Goal: Information Seeking & Learning: Learn about a topic

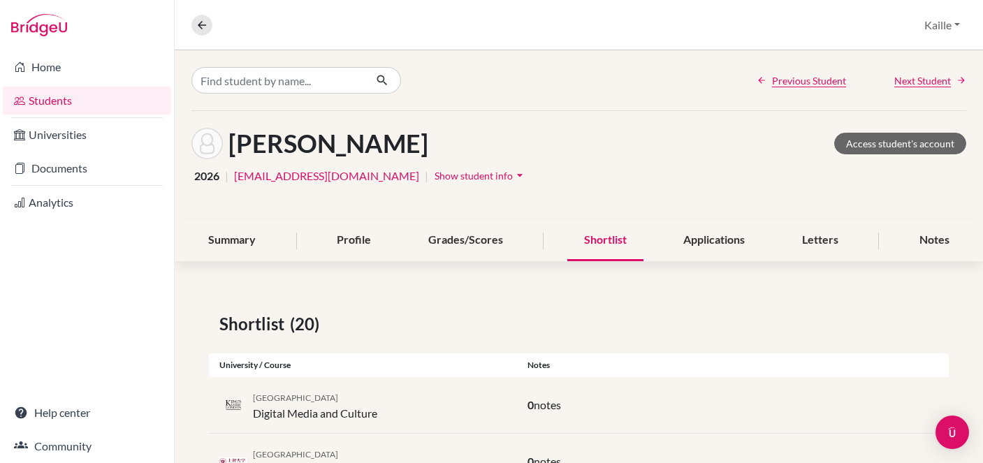
scroll to position [399, 0]
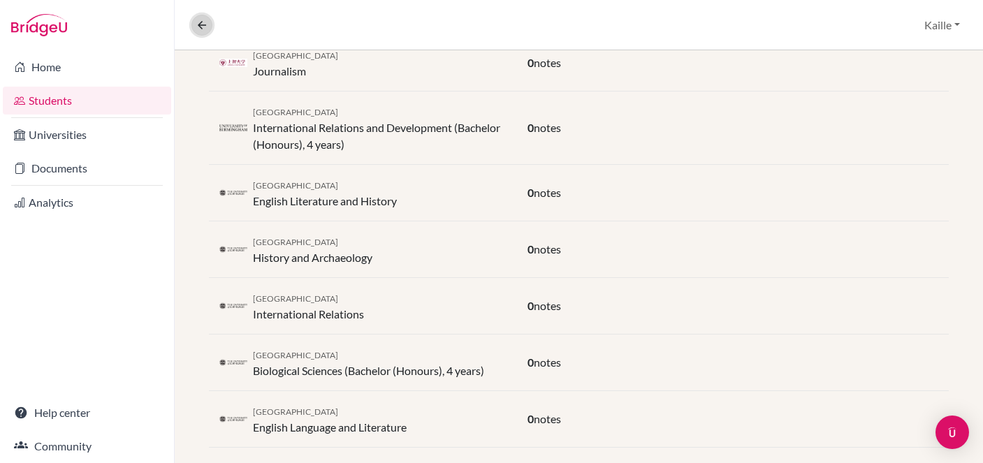
click at [205, 25] on icon at bounding box center [202, 25] width 13 height 13
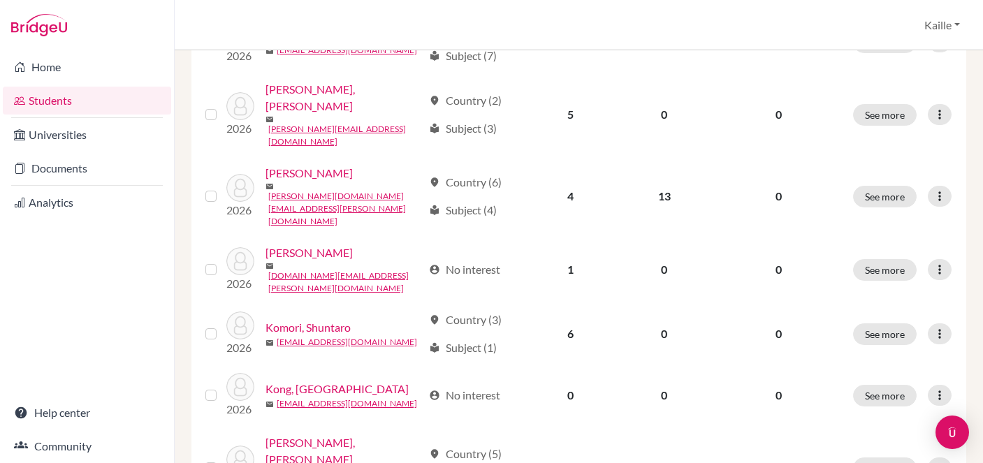
scroll to position [1157, 0]
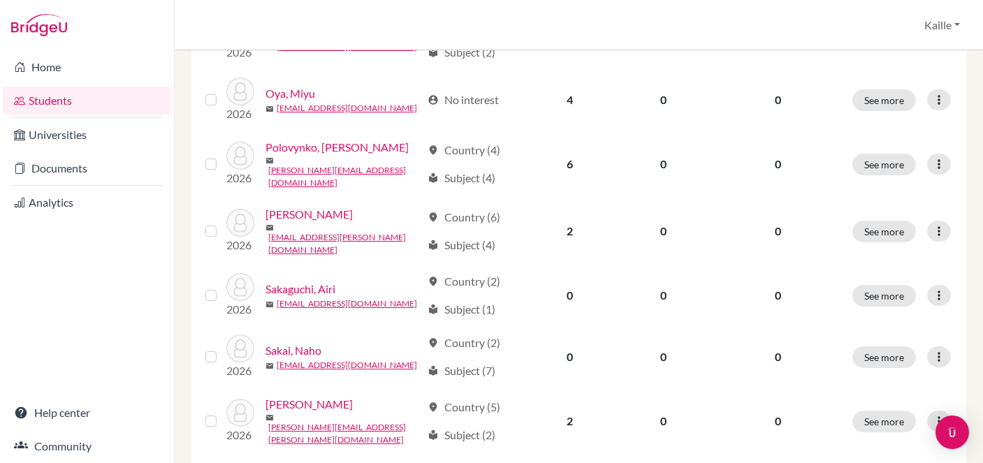
scroll to position [916, 0]
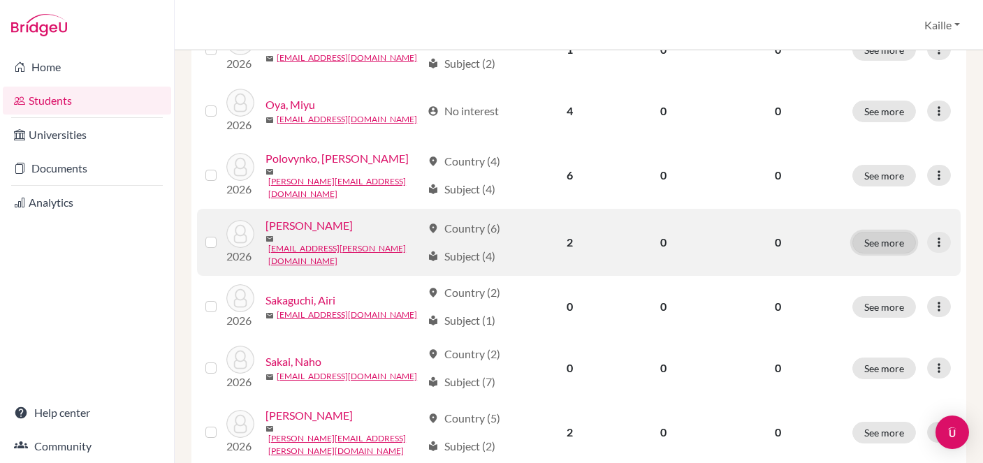
click at [874, 232] on button "See more" at bounding box center [885, 243] width 64 height 22
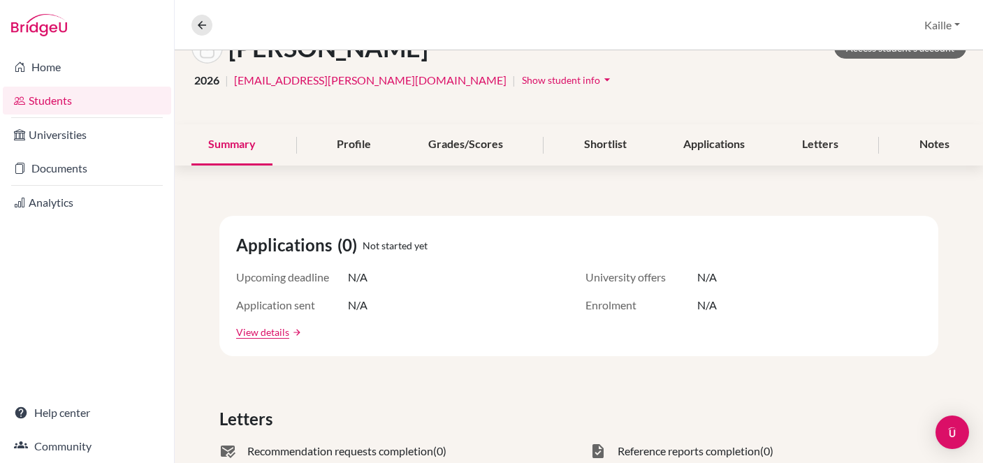
scroll to position [88, 0]
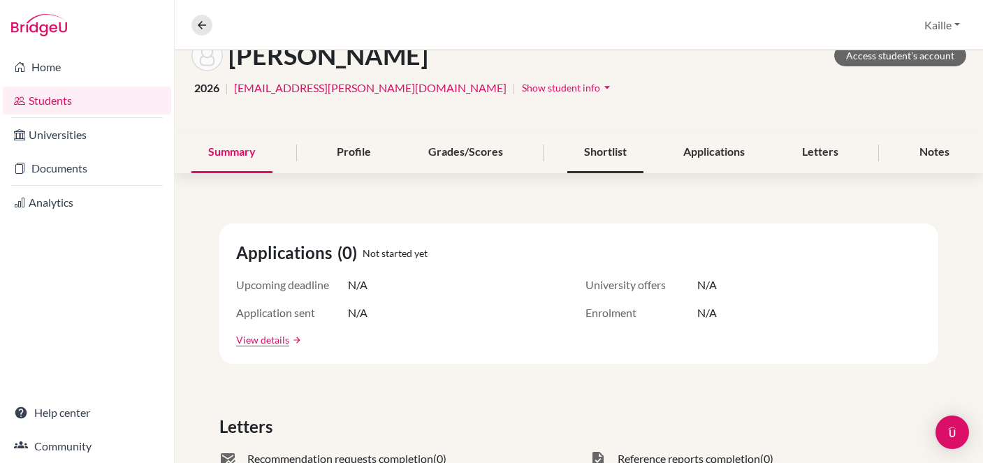
click at [567, 152] on div "Shortlist" at bounding box center [605, 152] width 76 height 41
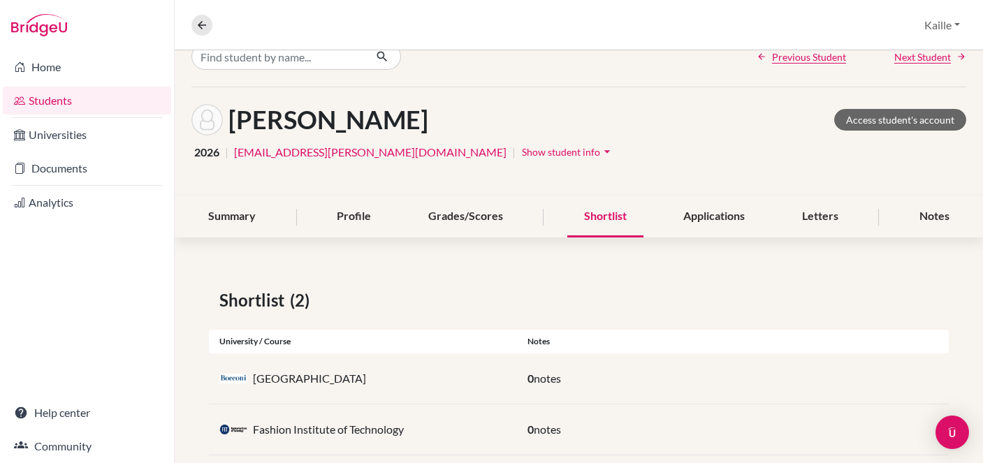
scroll to position [50, 0]
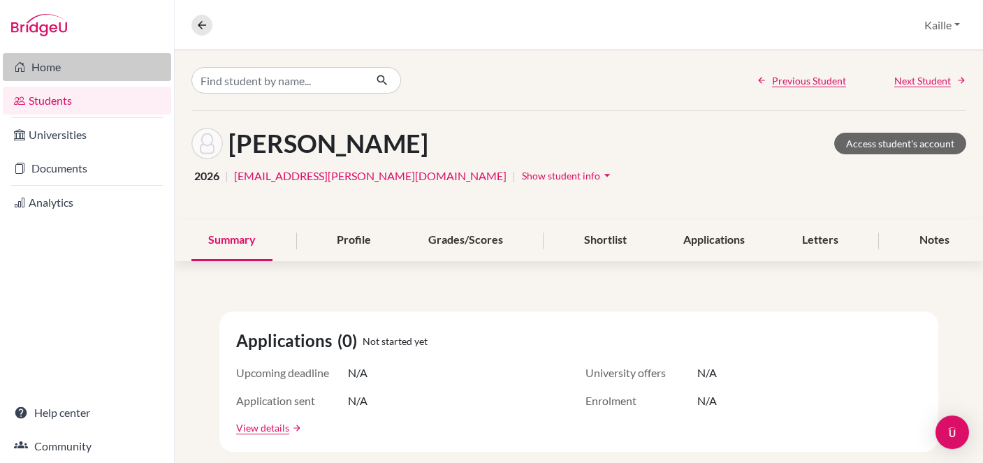
click at [94, 68] on link "Home" at bounding box center [87, 67] width 168 height 28
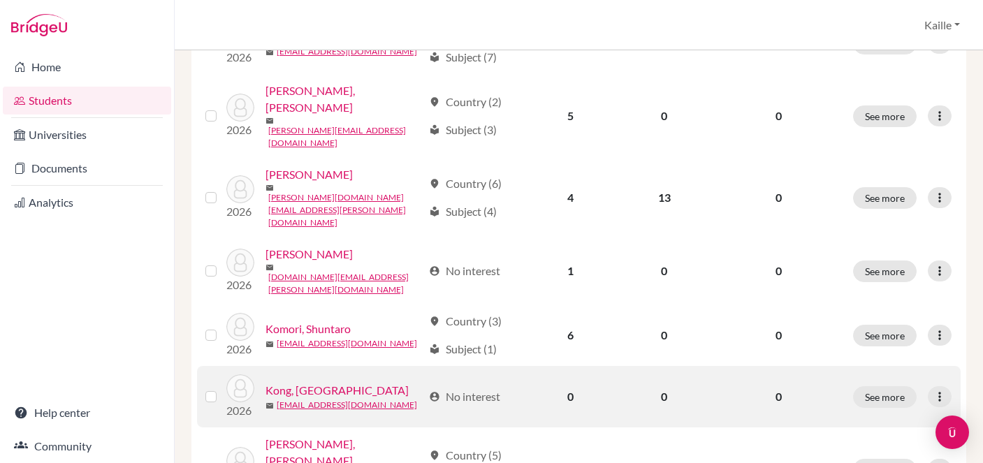
scroll to position [1154, 0]
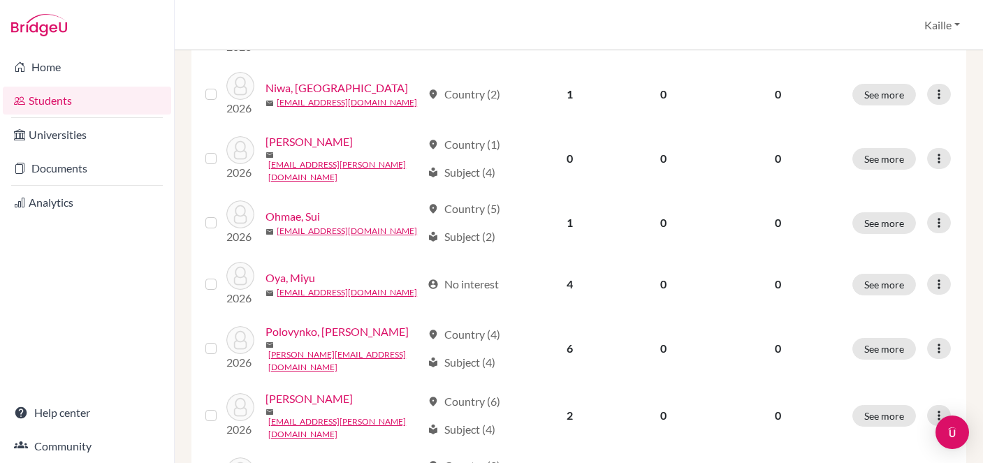
scroll to position [1157, 0]
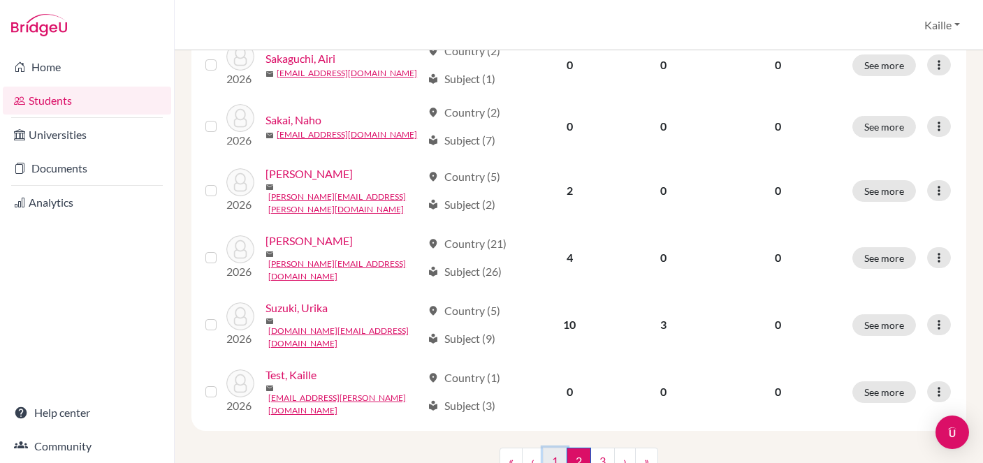
click at [556, 448] on link "1" at bounding box center [555, 461] width 24 height 27
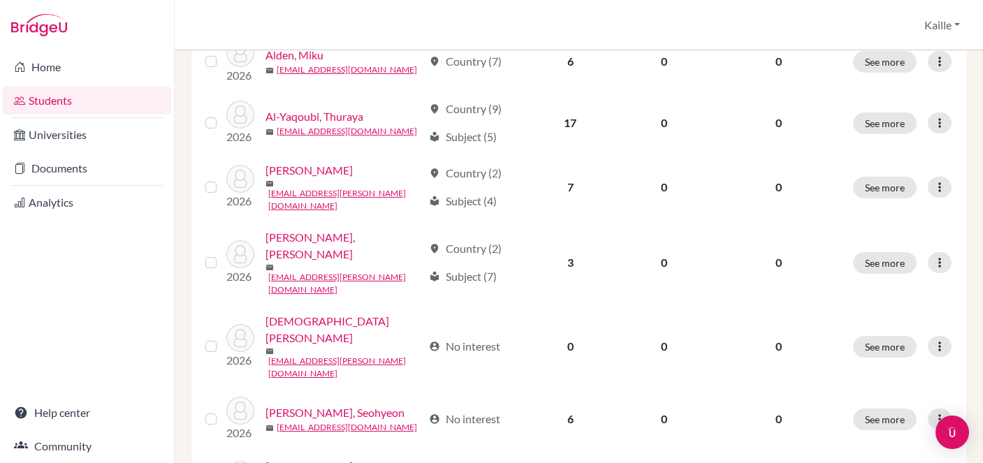
scroll to position [269, 0]
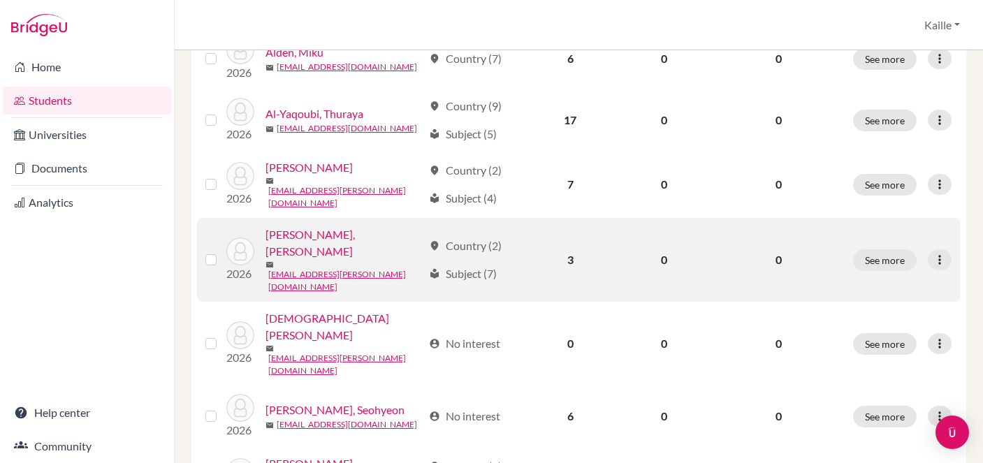
click at [310, 236] on link "[PERSON_NAME], [PERSON_NAME]" at bounding box center [344, 243] width 157 height 34
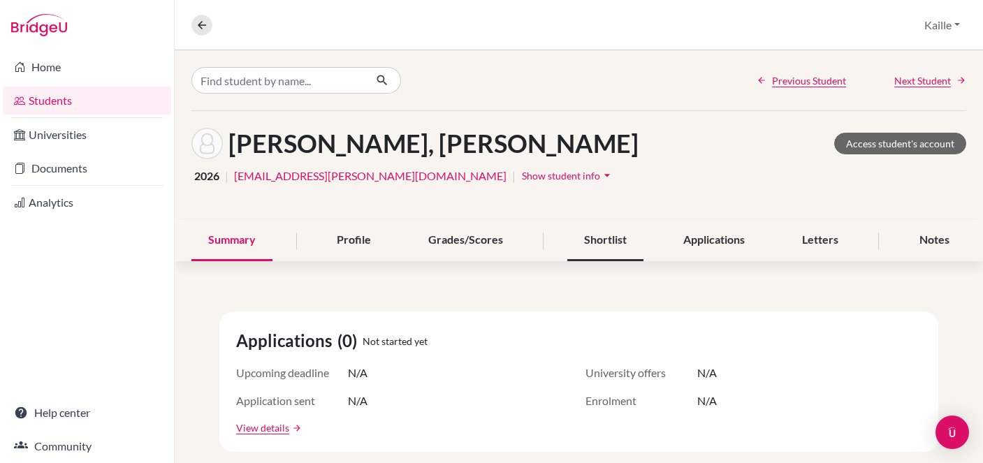
click at [580, 242] on div "Shortlist" at bounding box center [605, 240] width 76 height 41
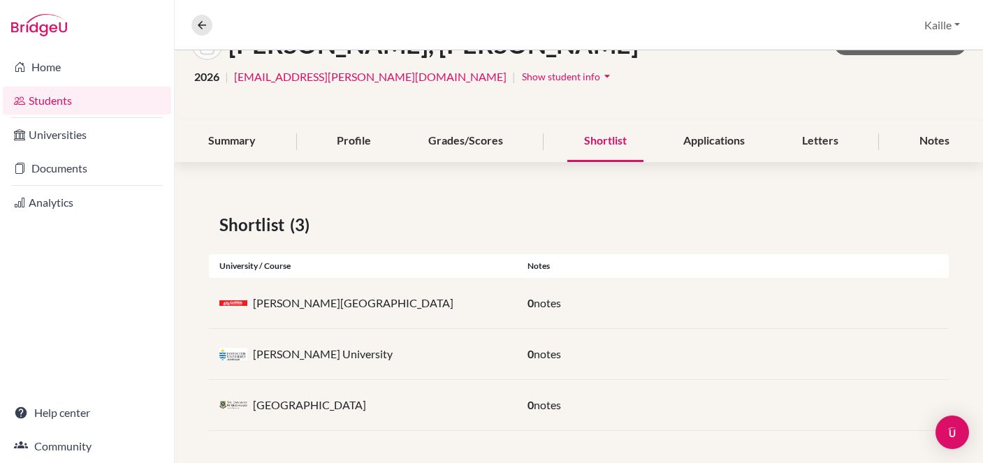
scroll to position [101, 0]
click at [294, 297] on p "Griffith University" at bounding box center [353, 302] width 201 height 17
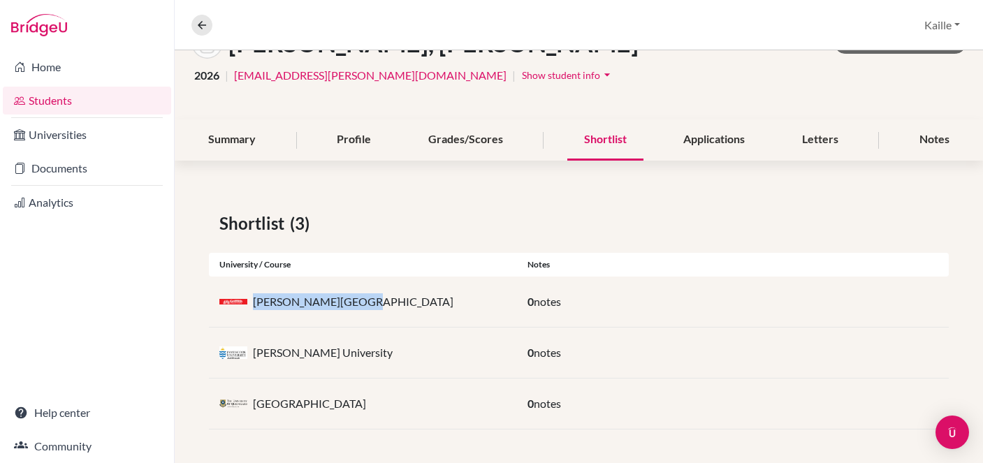
drag, startPoint x: 349, startPoint y: 301, endPoint x: 253, endPoint y: 302, distance: 95.8
click at [253, 302] on div "Griffith University" at bounding box center [363, 302] width 308 height 28
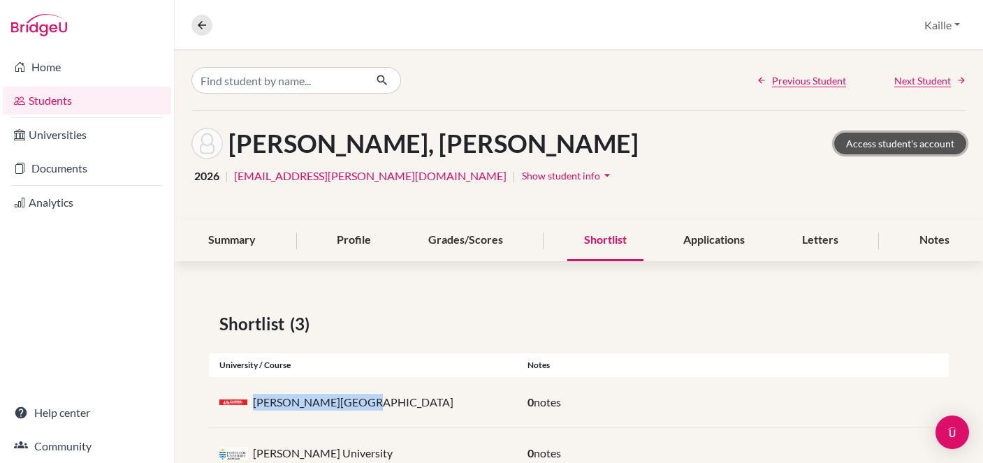
click at [913, 142] on link "Access student's account" at bounding box center [900, 144] width 132 height 22
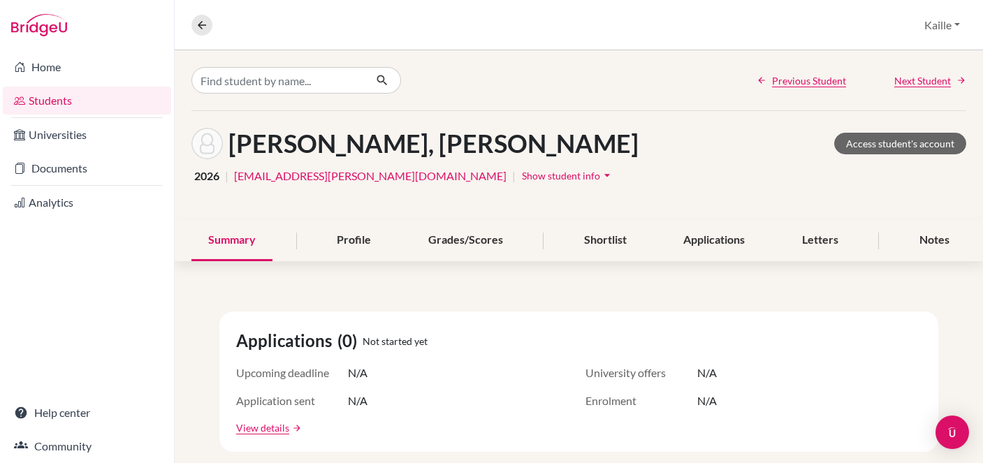
click at [71, 96] on link "Students" at bounding box center [87, 101] width 168 height 28
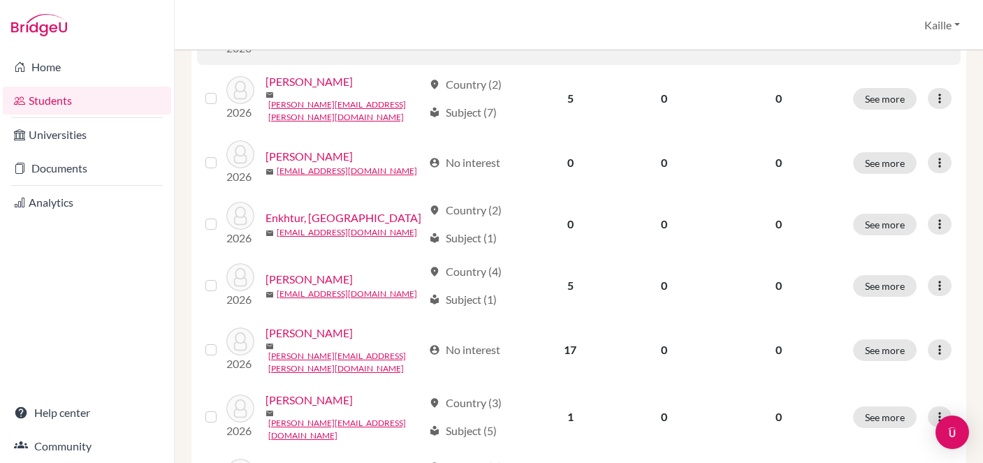
scroll to position [653, 0]
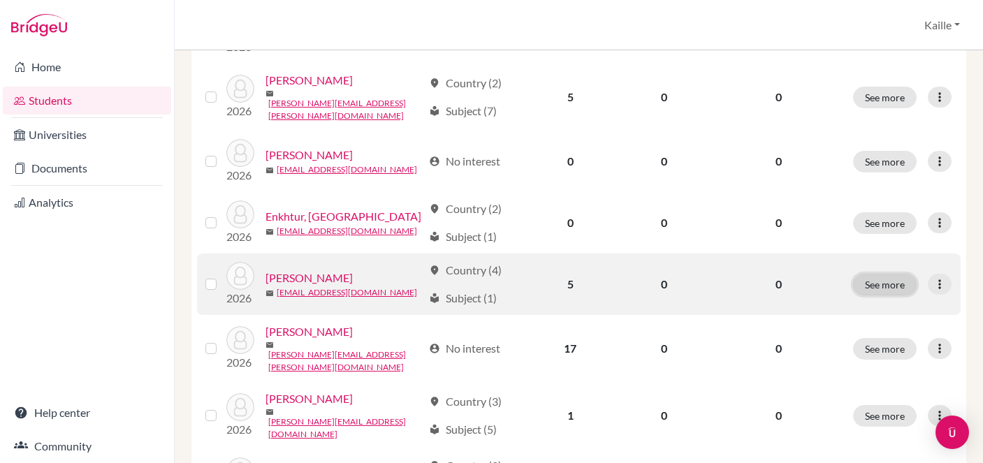
click at [904, 274] on button "See more" at bounding box center [885, 285] width 64 height 22
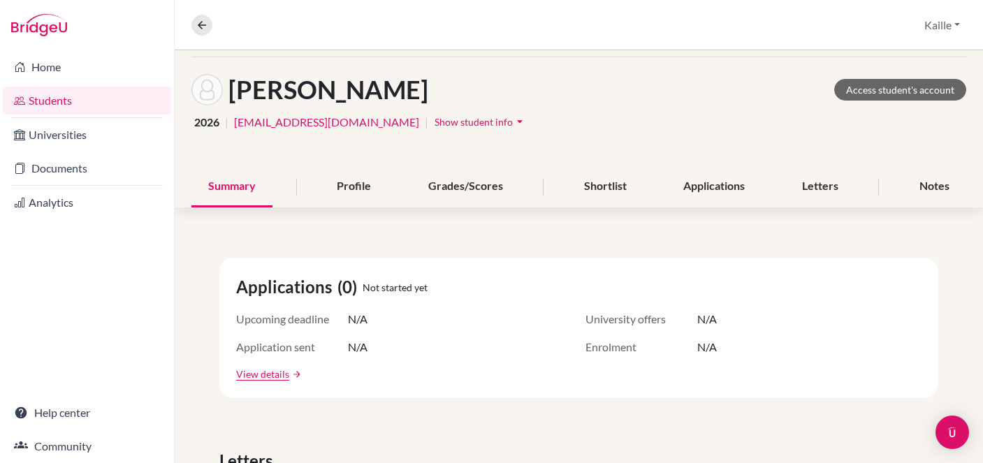
scroll to position [67, 0]
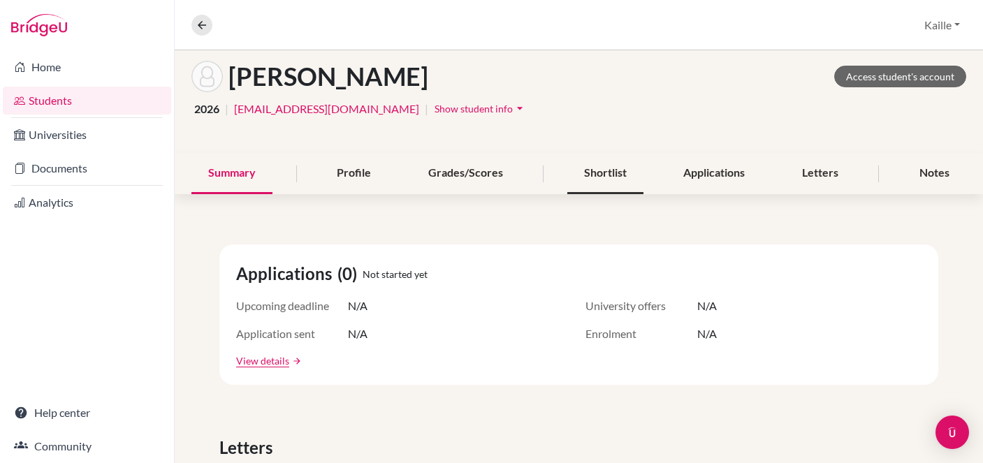
click at [616, 173] on div "Shortlist" at bounding box center [605, 173] width 76 height 41
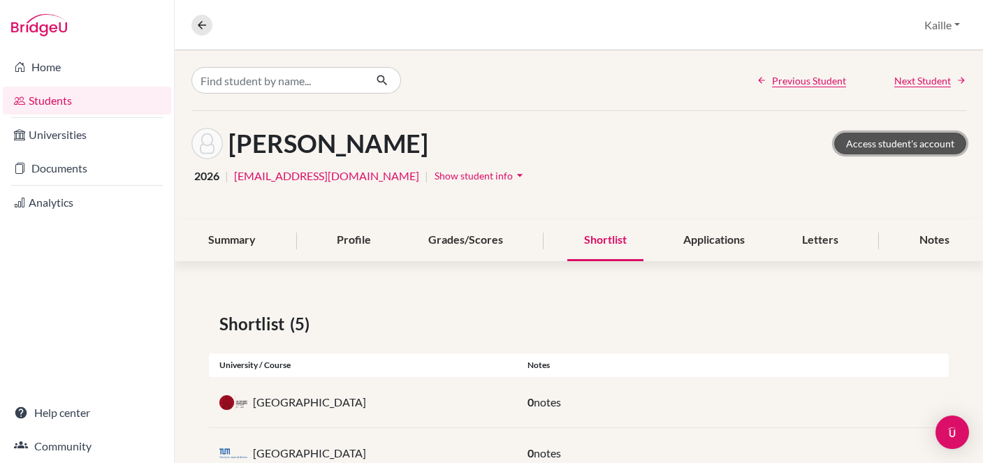
click at [922, 144] on link "Access student's account" at bounding box center [900, 144] width 132 height 22
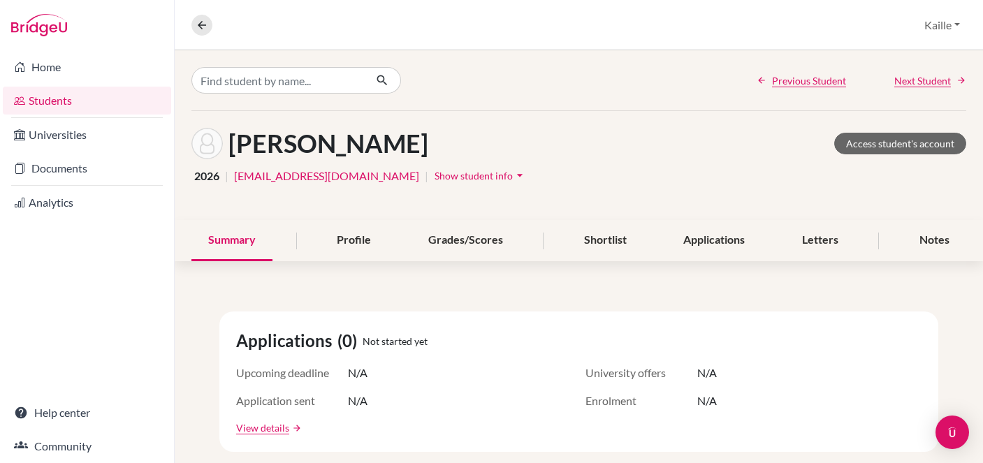
click at [69, 99] on link "Students" at bounding box center [87, 101] width 168 height 28
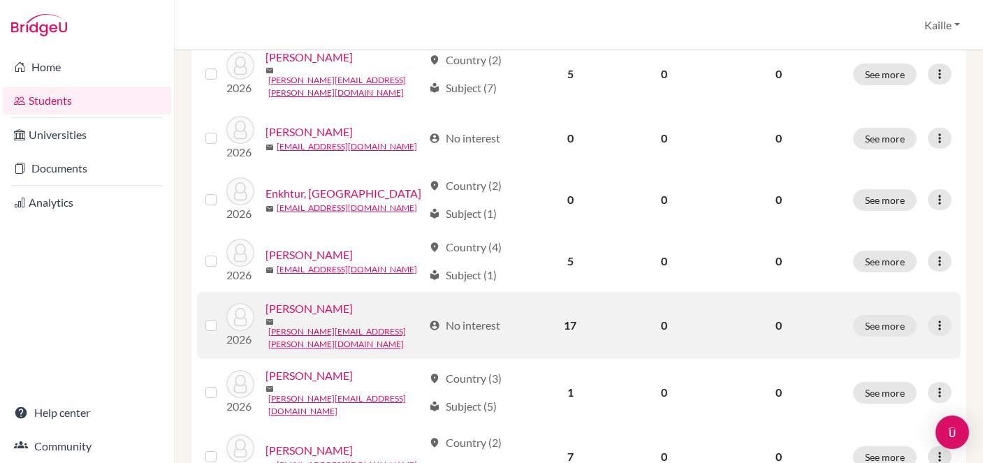
scroll to position [677, 0]
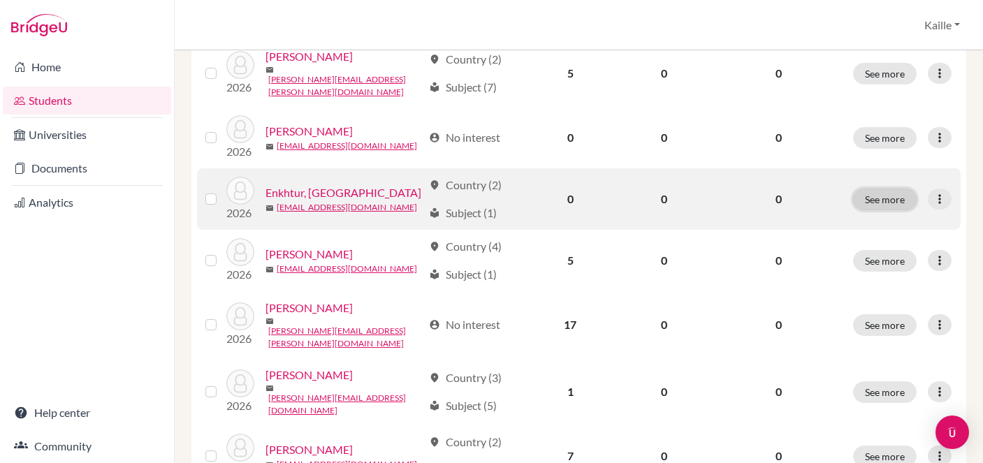
click at [869, 189] on button "See more" at bounding box center [885, 200] width 64 height 22
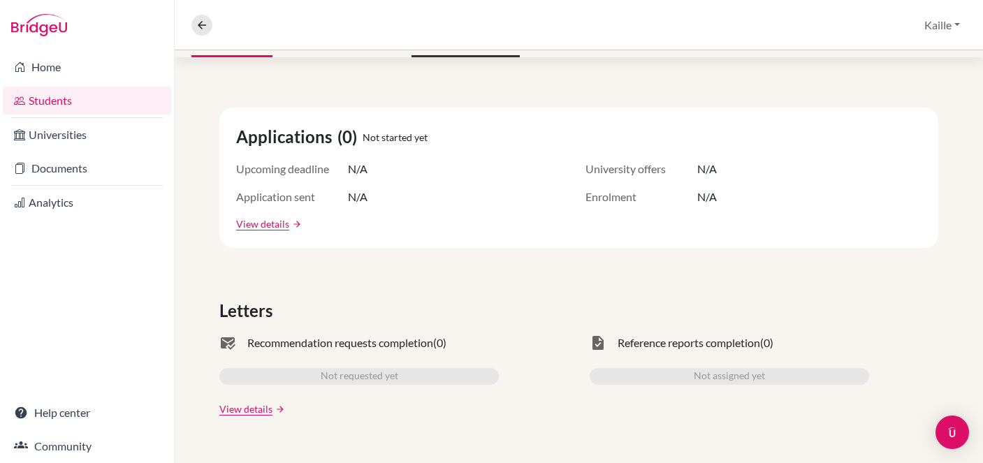
scroll to position [187, 0]
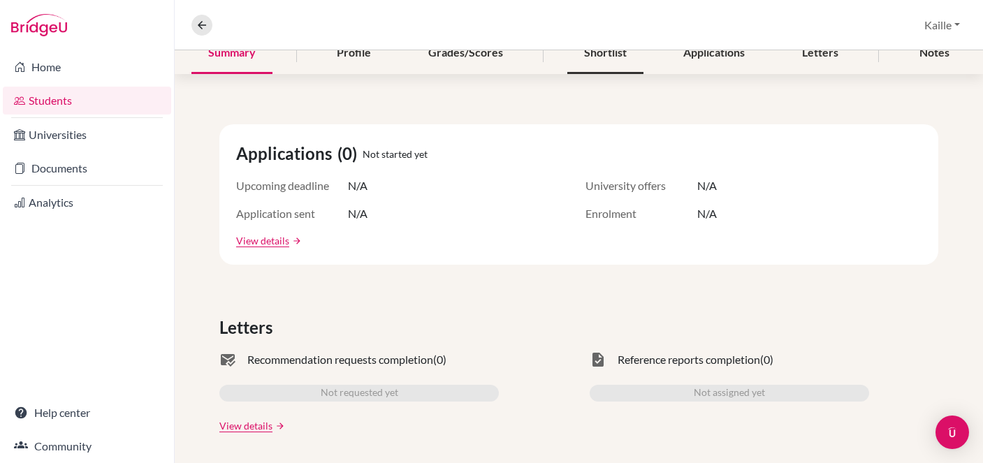
click at [598, 62] on div "Shortlist" at bounding box center [605, 53] width 76 height 41
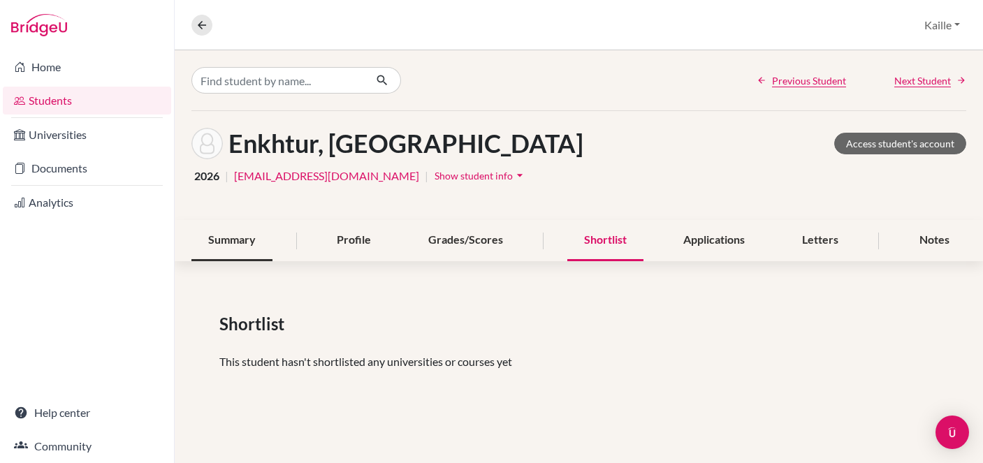
click at [264, 253] on div "Summary" at bounding box center [231, 240] width 81 height 41
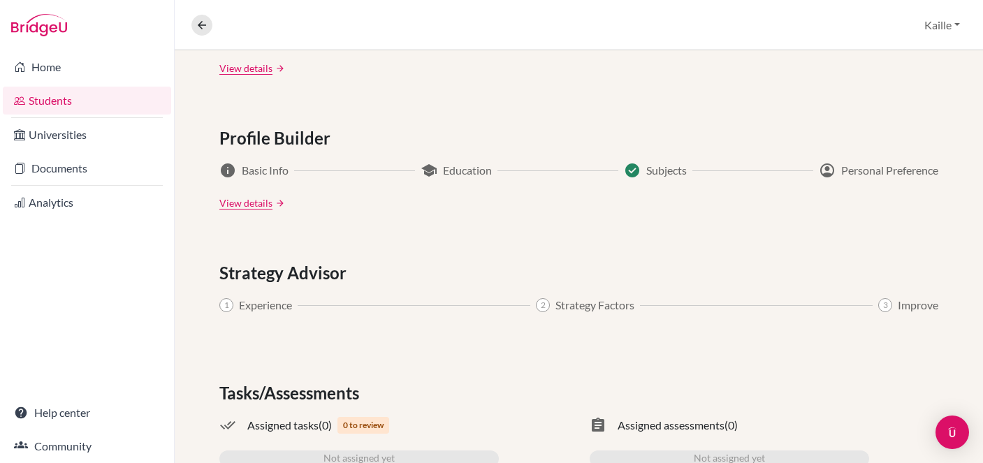
scroll to position [698, 0]
click at [646, 168] on span "Subjects" at bounding box center [666, 169] width 41 height 17
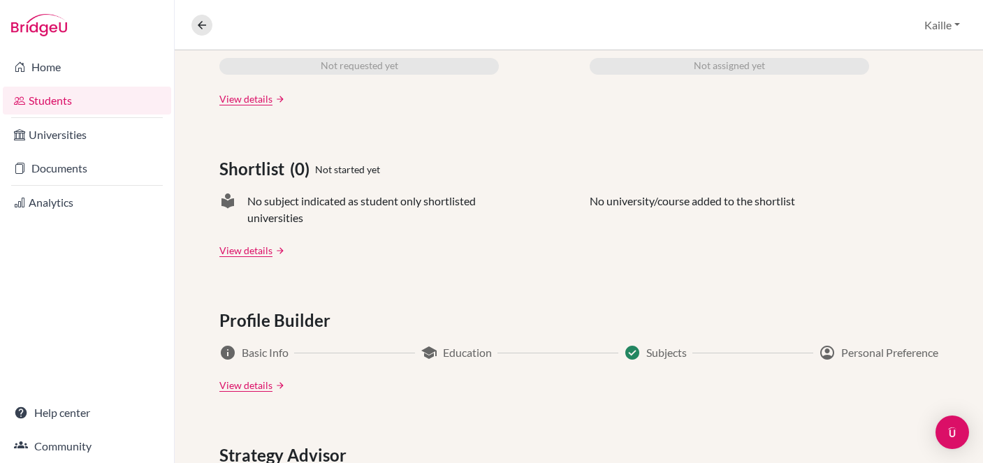
scroll to position [0, 0]
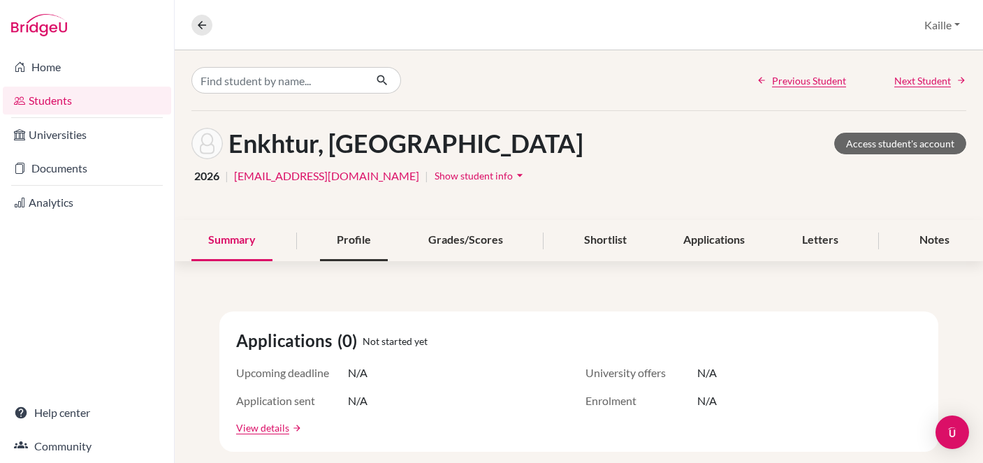
click at [372, 231] on div "Profile" at bounding box center [354, 240] width 68 height 41
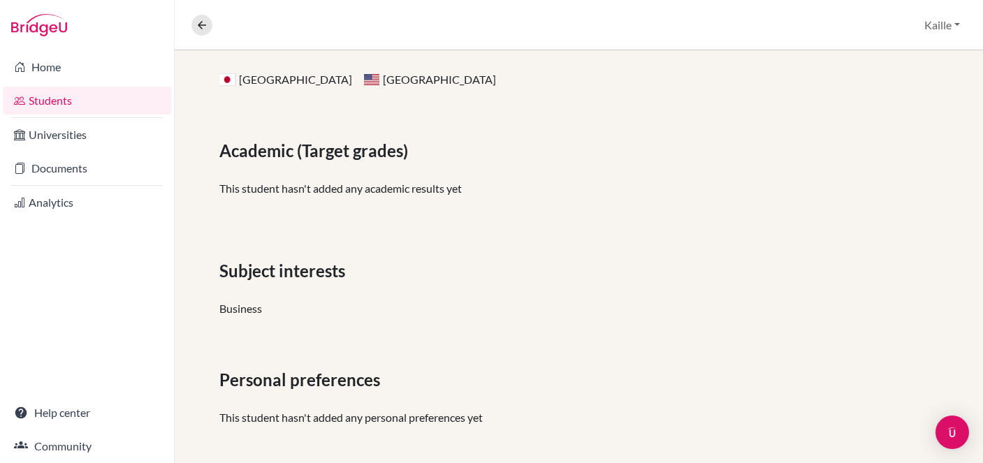
scroll to position [290, 0]
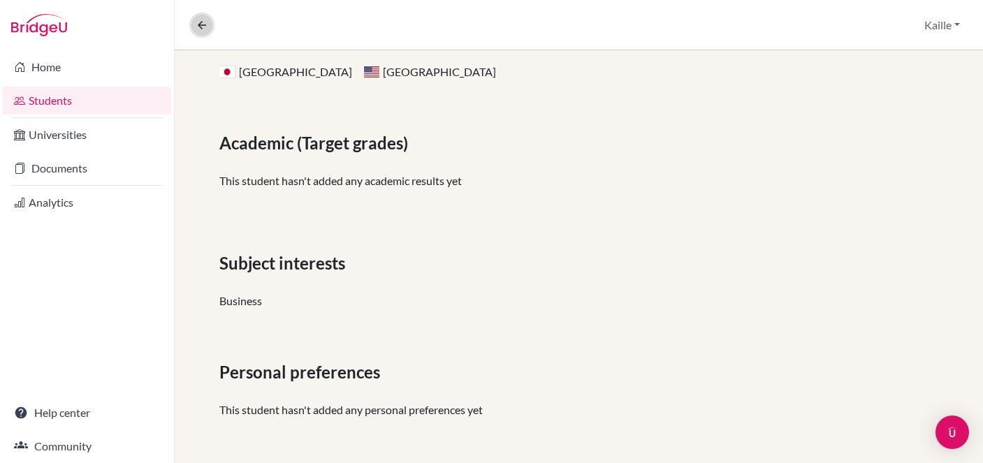
click at [196, 29] on icon at bounding box center [202, 25] width 13 height 13
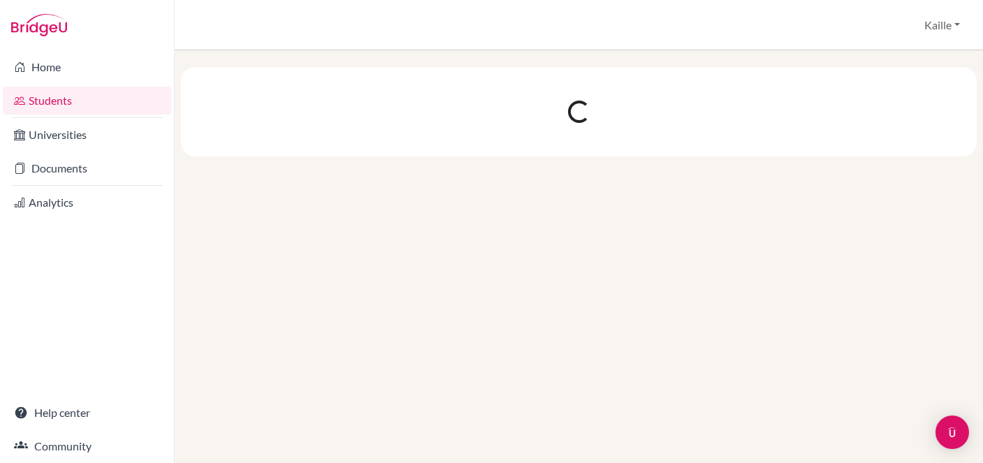
click at [69, 103] on link "Students" at bounding box center [87, 101] width 168 height 28
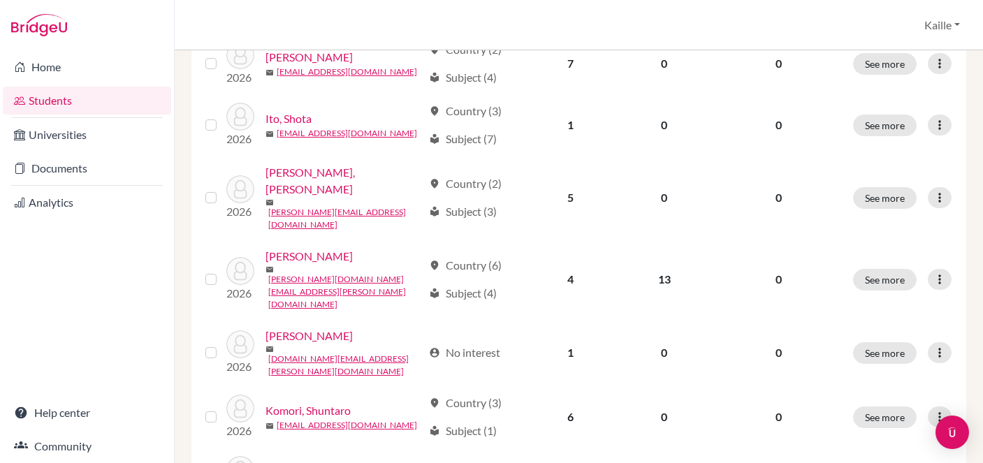
scroll to position [1157, 0]
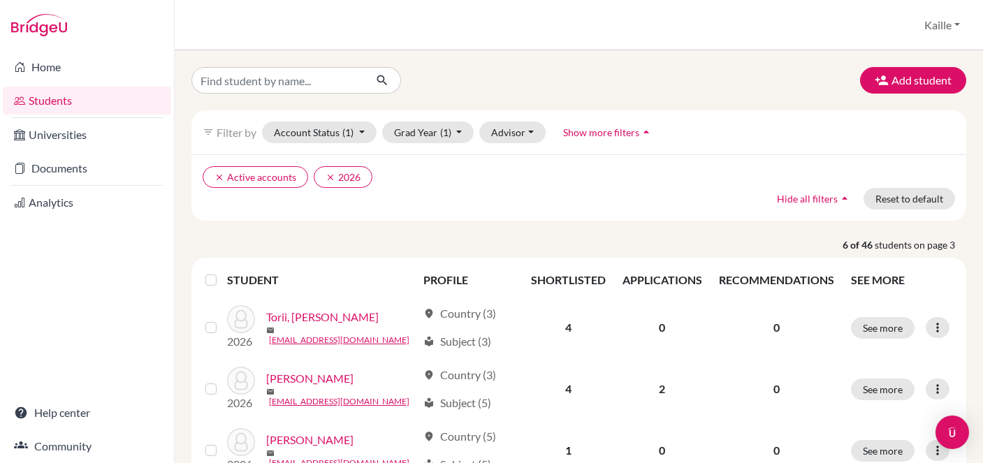
scroll to position [296, 0]
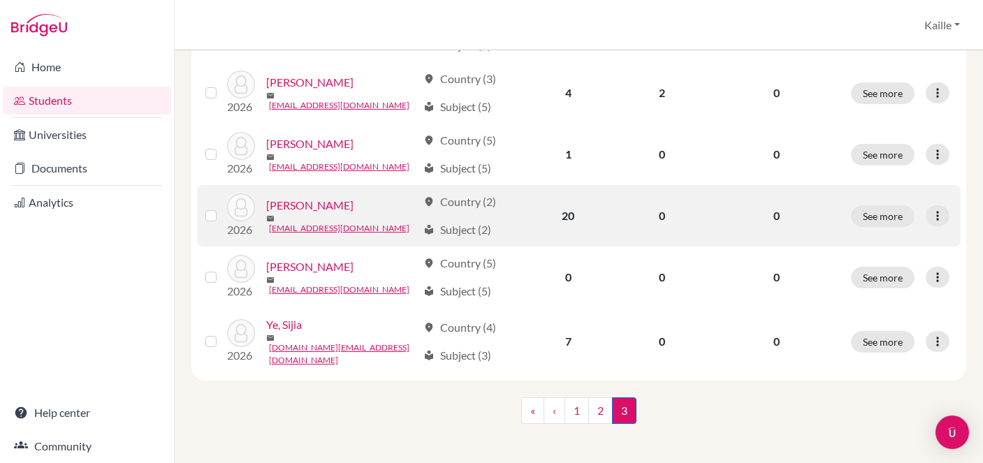
click at [295, 212] on link "[PERSON_NAME]" at bounding box center [309, 205] width 87 height 17
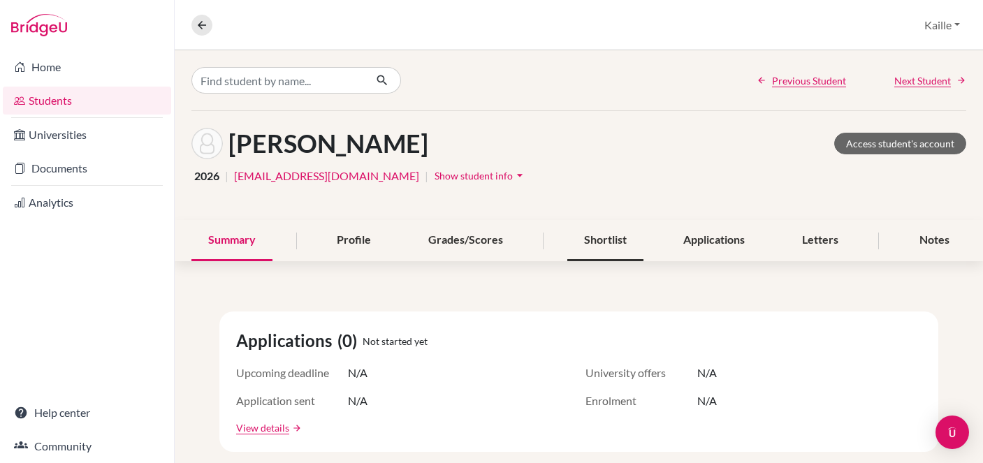
click at [592, 250] on div "Shortlist" at bounding box center [605, 240] width 76 height 41
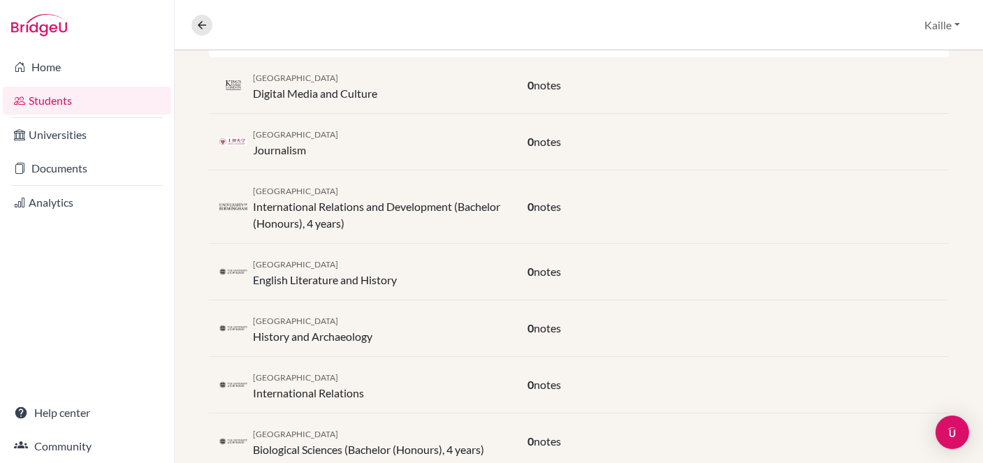
scroll to position [333, 0]
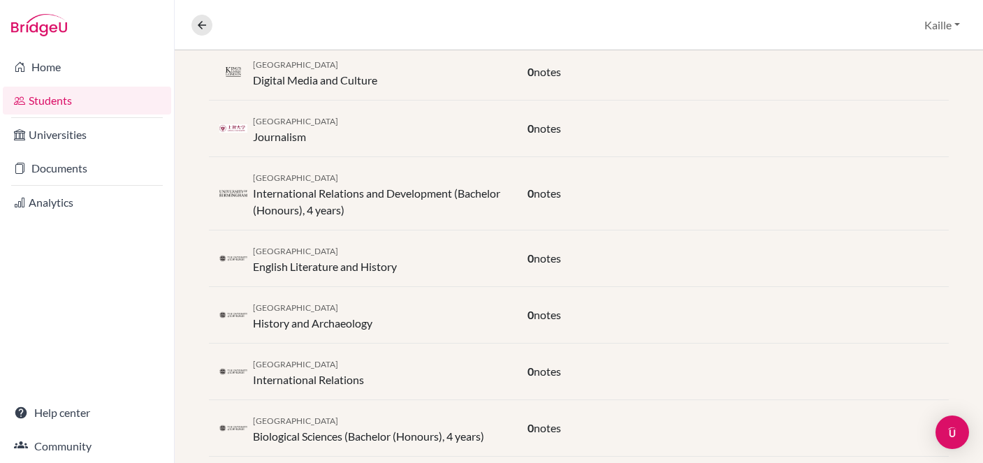
click at [409, 231] on div "Sophia University Journalism 0 notes" at bounding box center [579, 259] width 740 height 57
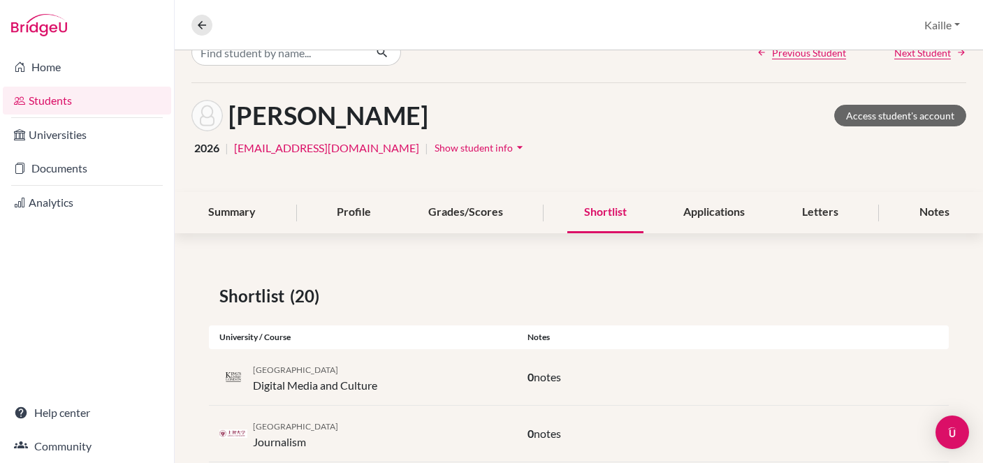
scroll to position [0, 0]
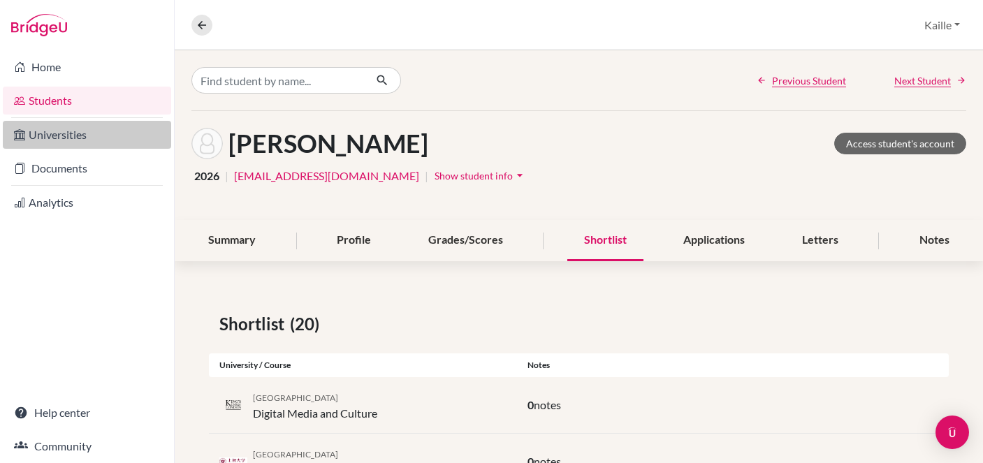
click at [78, 144] on link "Universities" at bounding box center [87, 135] width 168 height 28
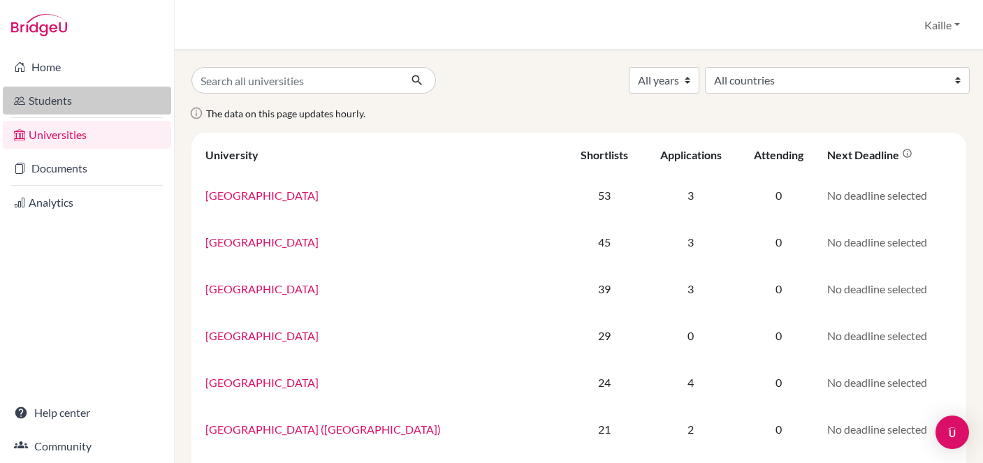
click at [87, 101] on link "Students" at bounding box center [87, 101] width 168 height 28
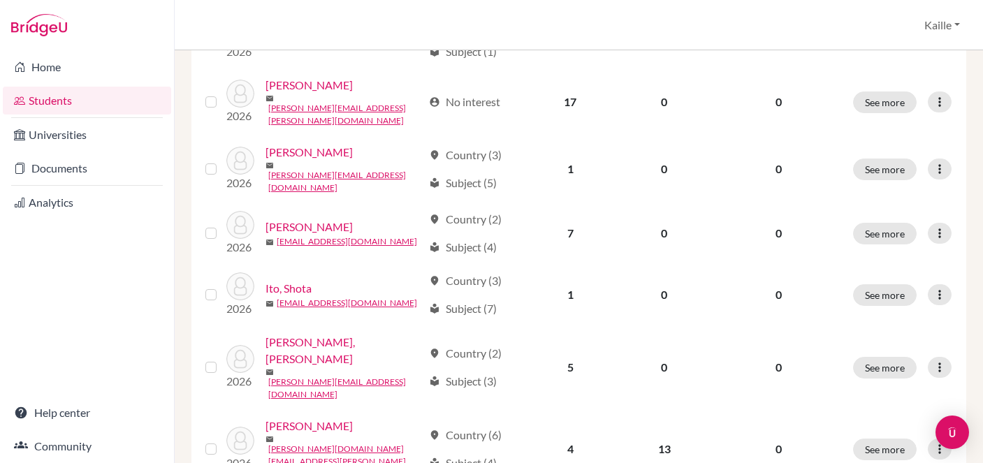
scroll to position [1157, 0]
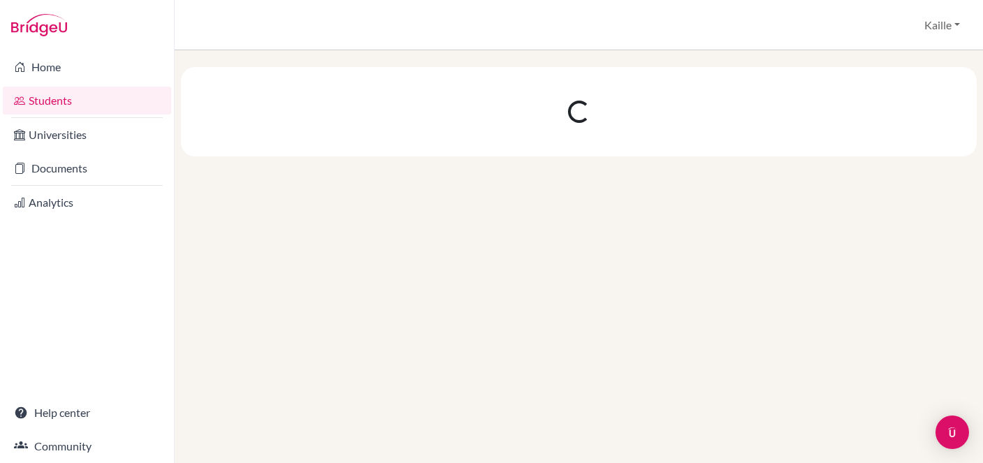
scroll to position [0, 0]
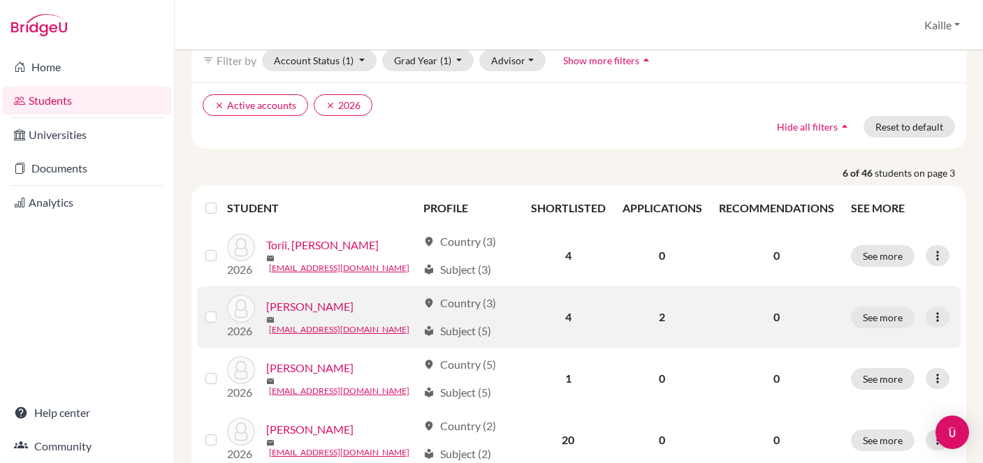
scroll to position [296, 0]
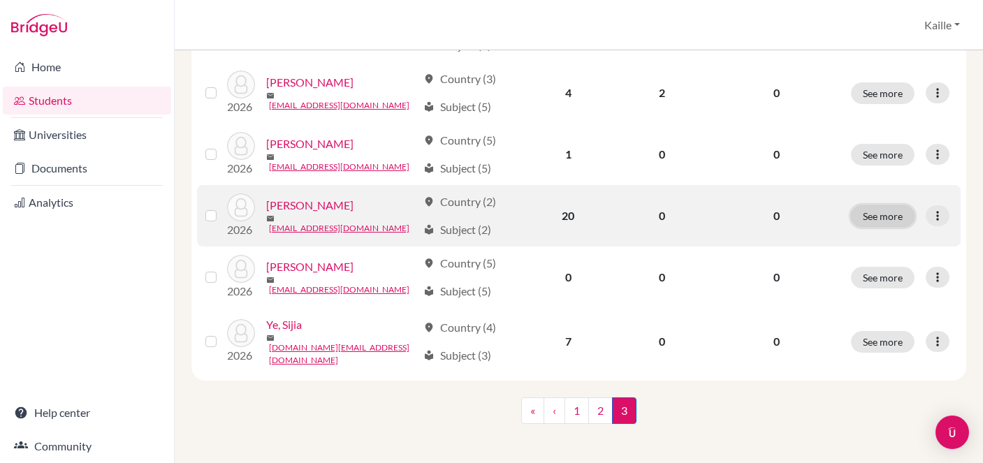
click at [861, 216] on button "See more" at bounding box center [883, 216] width 64 height 22
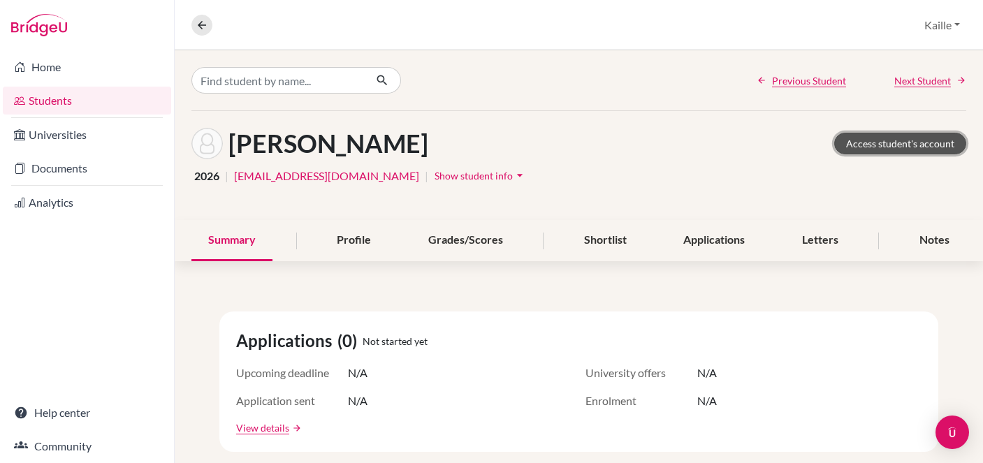
click at [901, 152] on link "Access student's account" at bounding box center [900, 144] width 132 height 22
click at [201, 20] on icon at bounding box center [202, 25] width 13 height 13
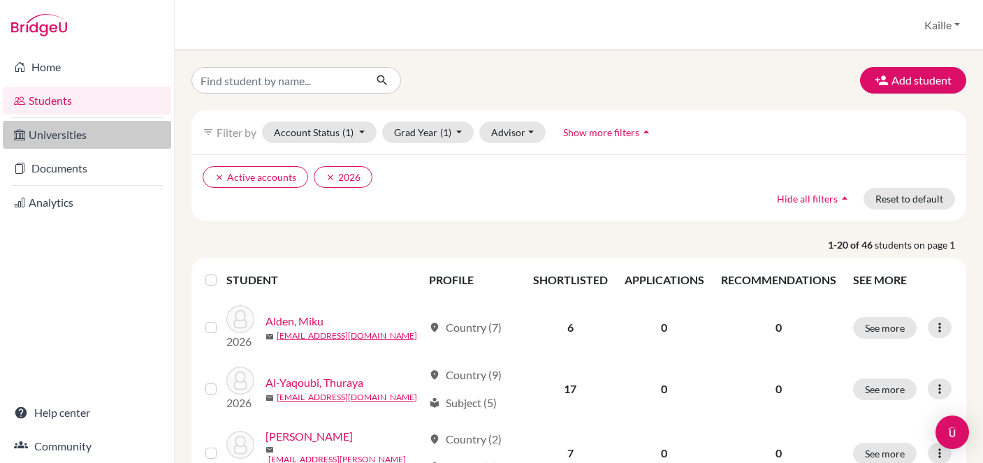
click at [92, 129] on link "Universities" at bounding box center [87, 135] width 168 height 28
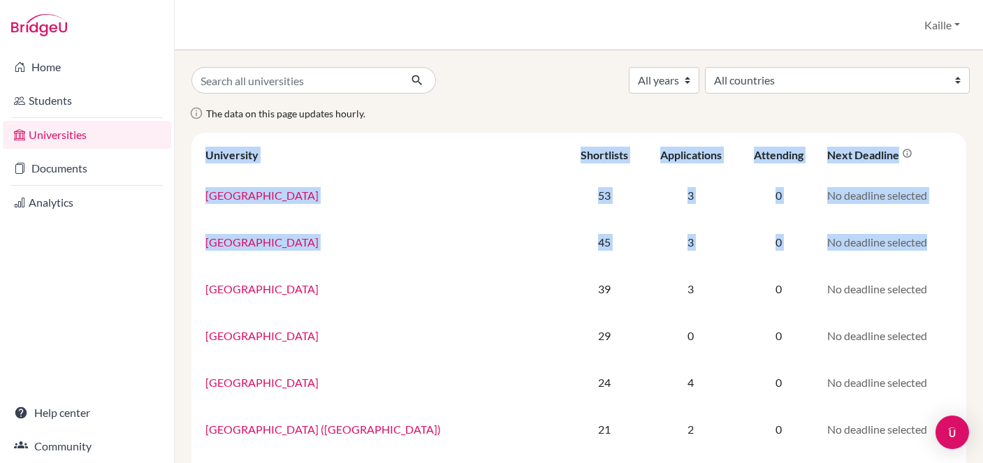
drag, startPoint x: 280, startPoint y: 280, endPoint x: 667, endPoint y: 109, distance: 423.7
click at [700, 82] on select "All years 2028 2027 2026 2025 2024 2023 2022 2021 2020 2019 2006" at bounding box center [664, 80] width 71 height 27
select select "2026"
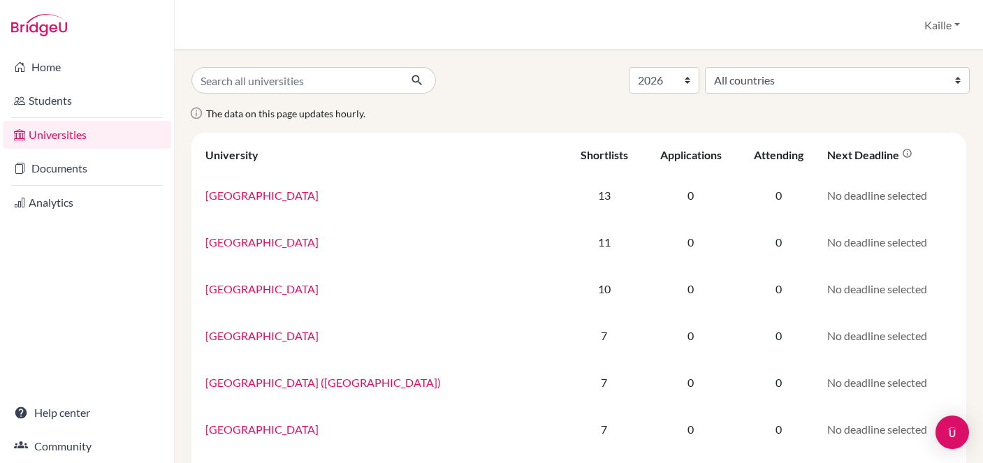
select select "2026"
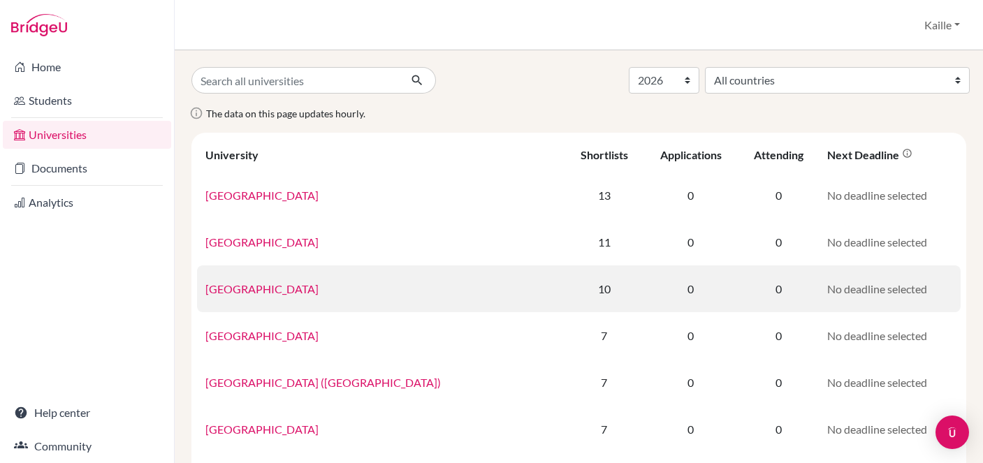
click at [271, 287] on link "[GEOGRAPHIC_DATA]" at bounding box center [261, 288] width 113 height 13
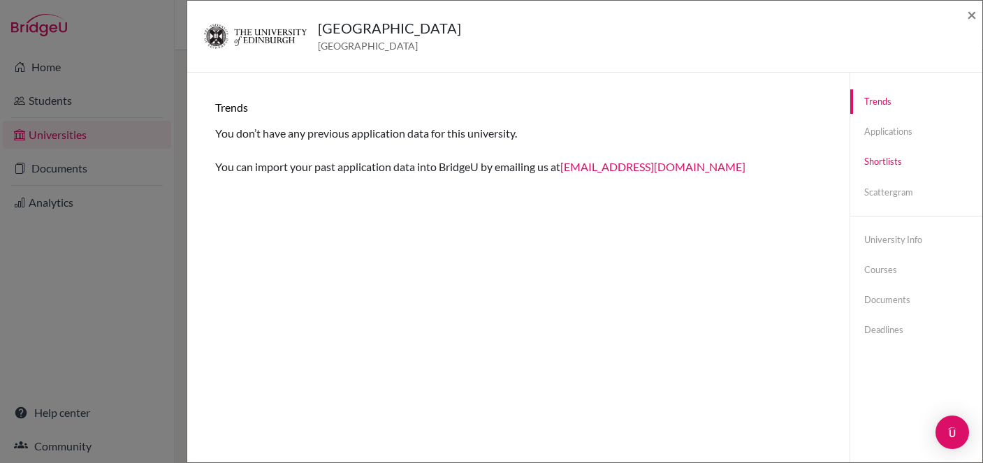
click at [913, 173] on link "Shortlists" at bounding box center [917, 162] width 132 height 24
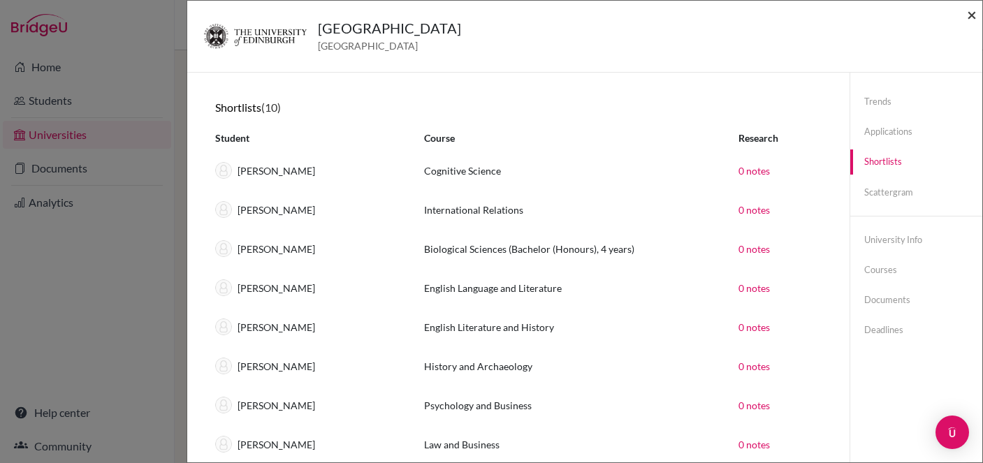
click at [976, 11] on span "×" at bounding box center [972, 14] width 10 height 20
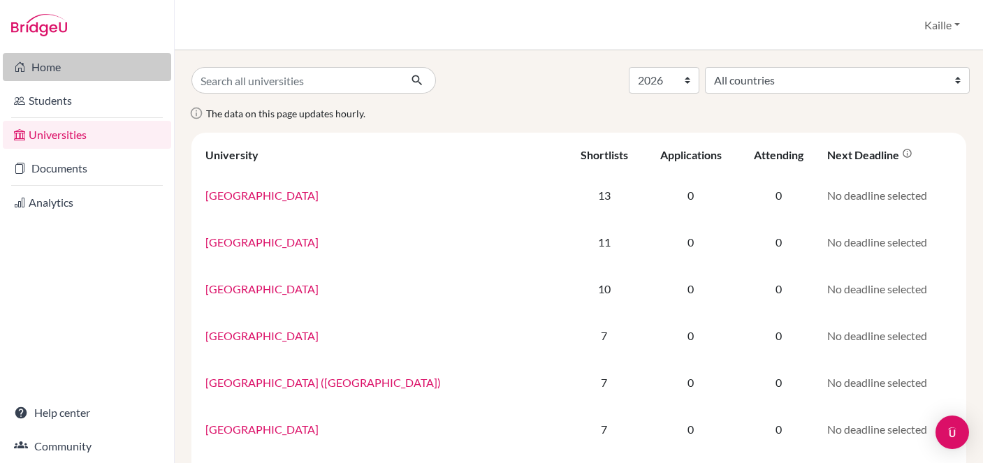
click at [59, 68] on link "Home" at bounding box center [87, 67] width 168 height 28
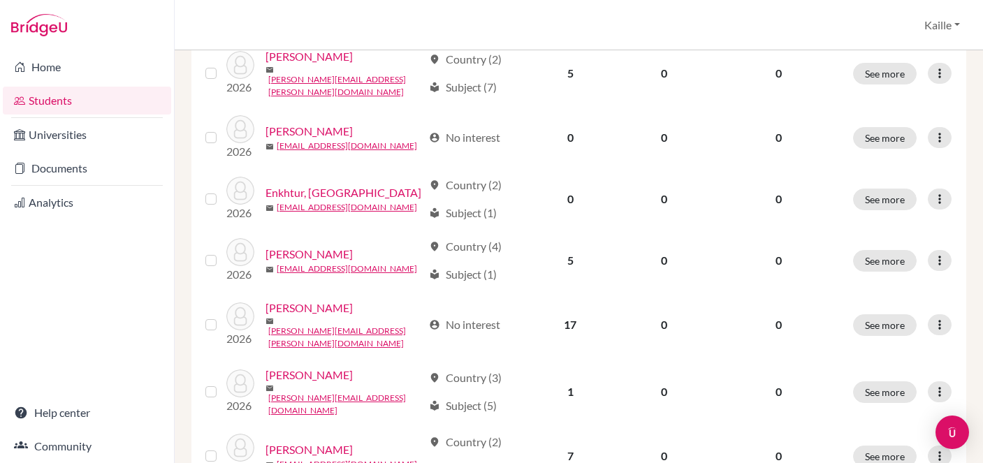
scroll to position [1157, 0]
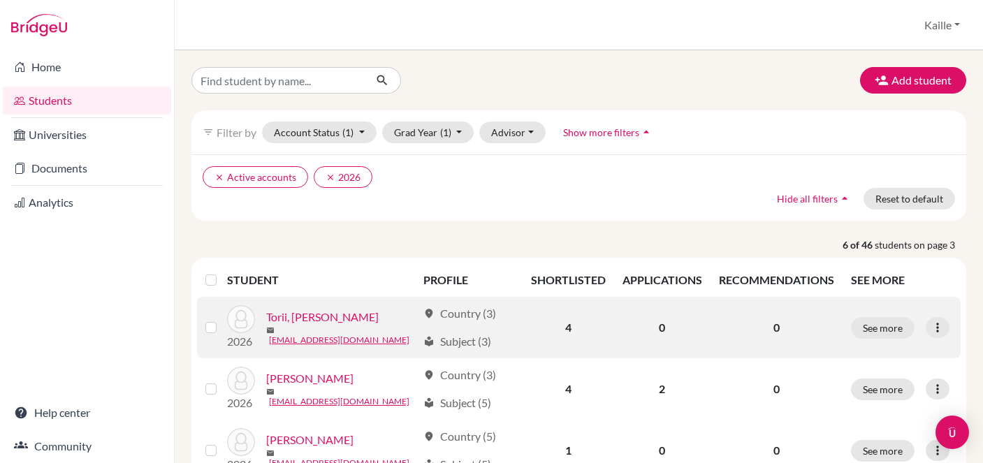
scroll to position [296, 0]
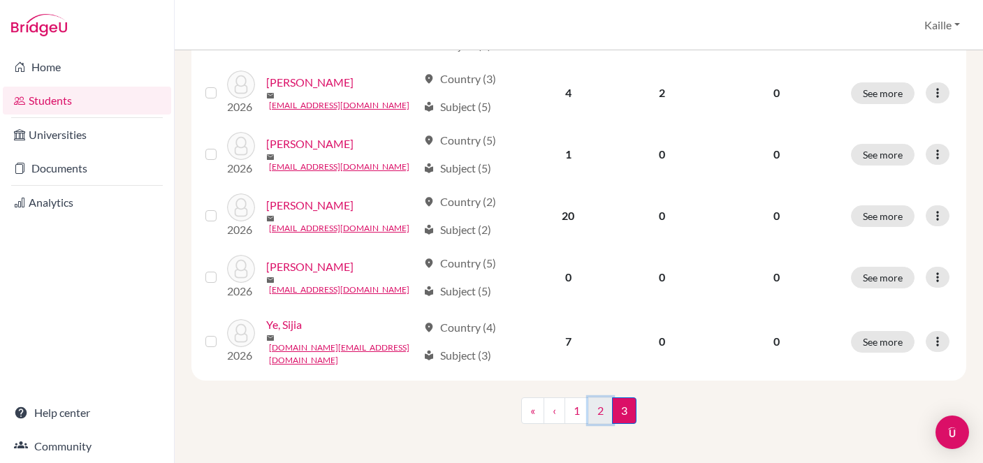
click at [609, 404] on link "2" at bounding box center [600, 411] width 24 height 27
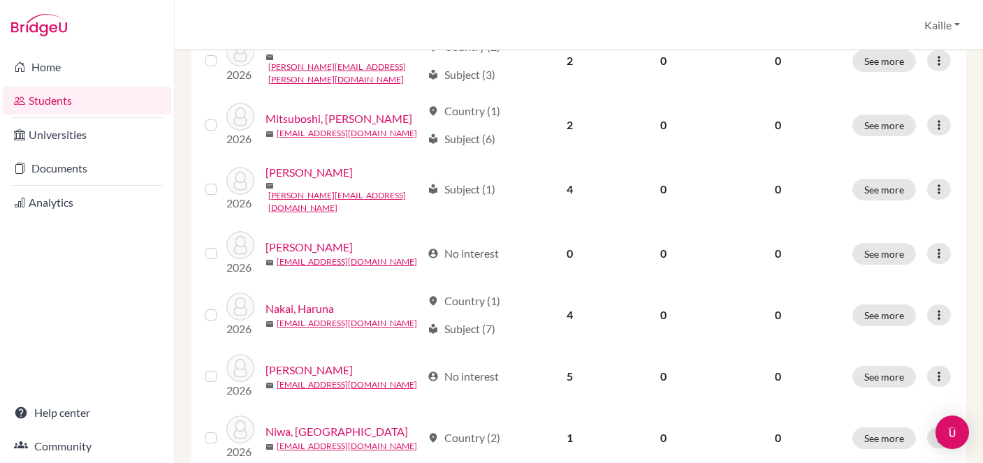
scroll to position [1157, 0]
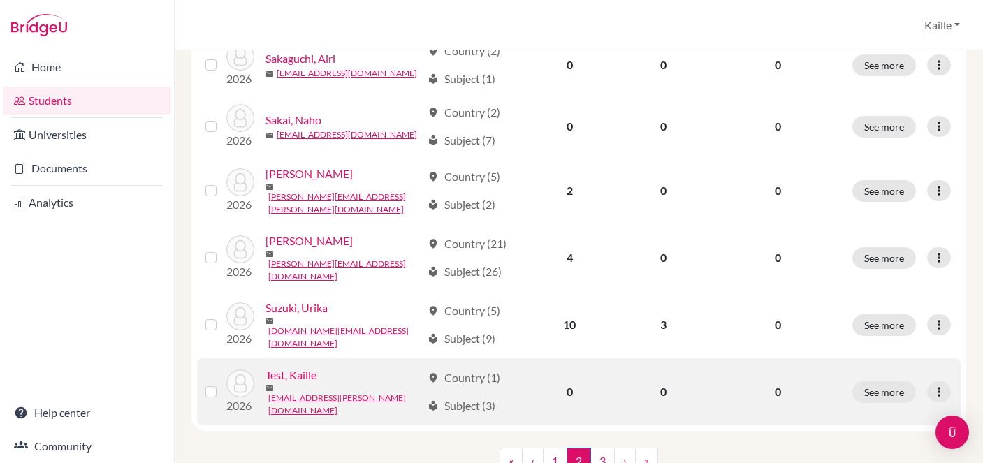
click at [298, 367] on link "Test, Kaille" at bounding box center [291, 375] width 51 height 17
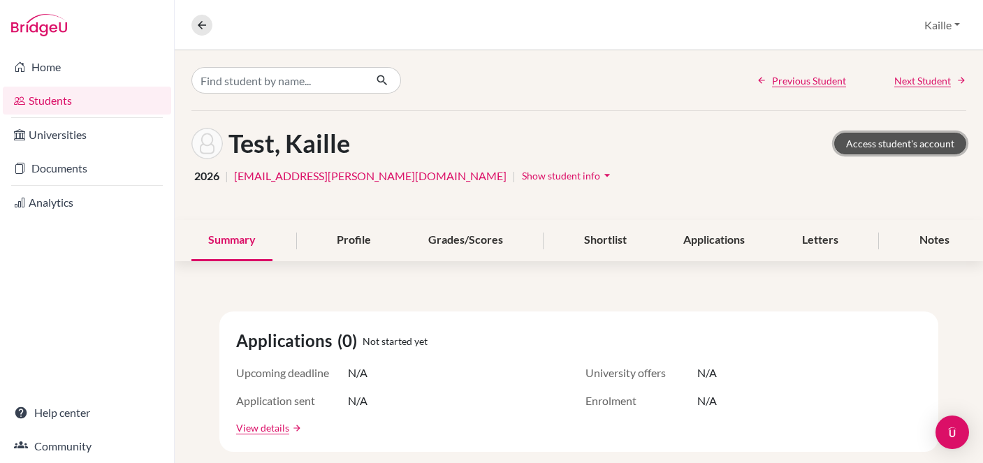
click at [888, 153] on link "Access student's account" at bounding box center [900, 144] width 132 height 22
click at [136, 89] on link "Students" at bounding box center [87, 101] width 168 height 28
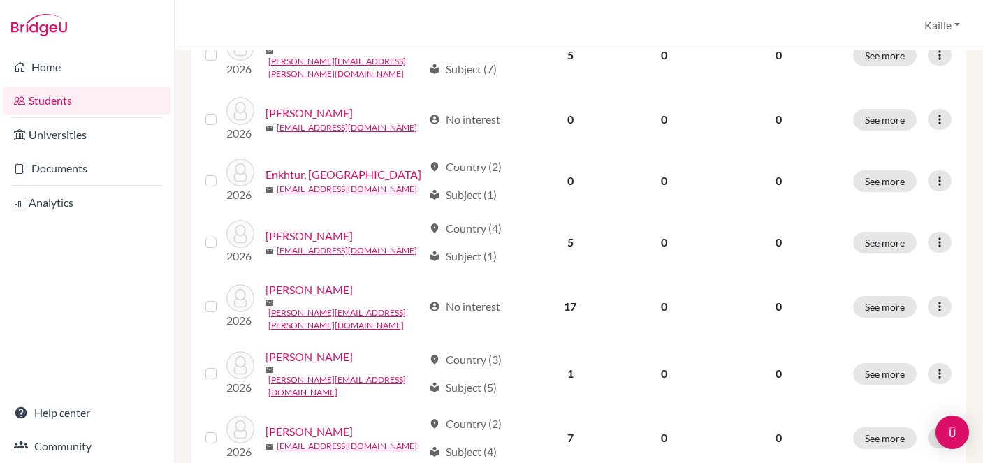
scroll to position [695, 0]
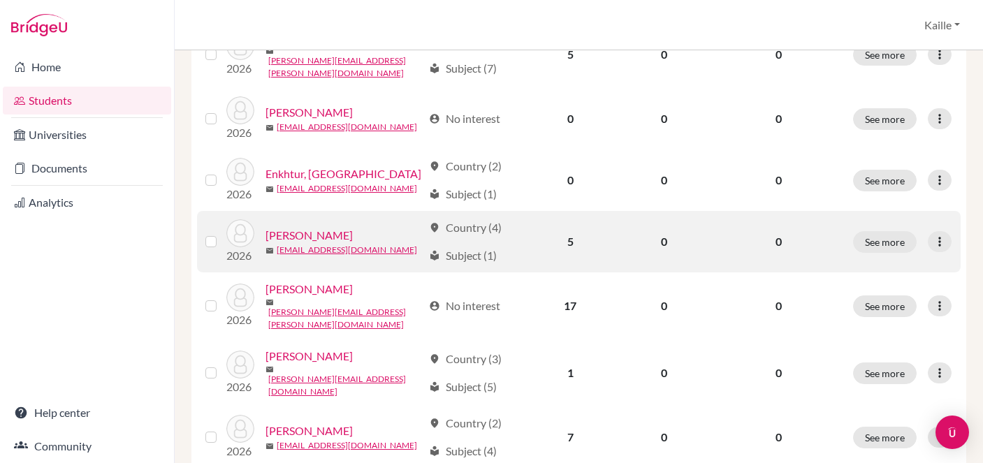
click at [319, 227] on link "[PERSON_NAME]" at bounding box center [309, 235] width 87 height 17
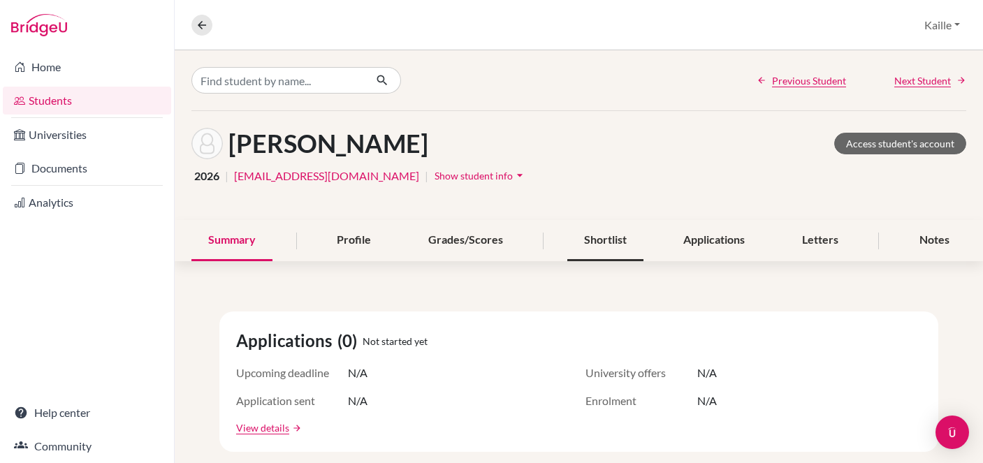
click at [623, 252] on div "Shortlist" at bounding box center [605, 240] width 76 height 41
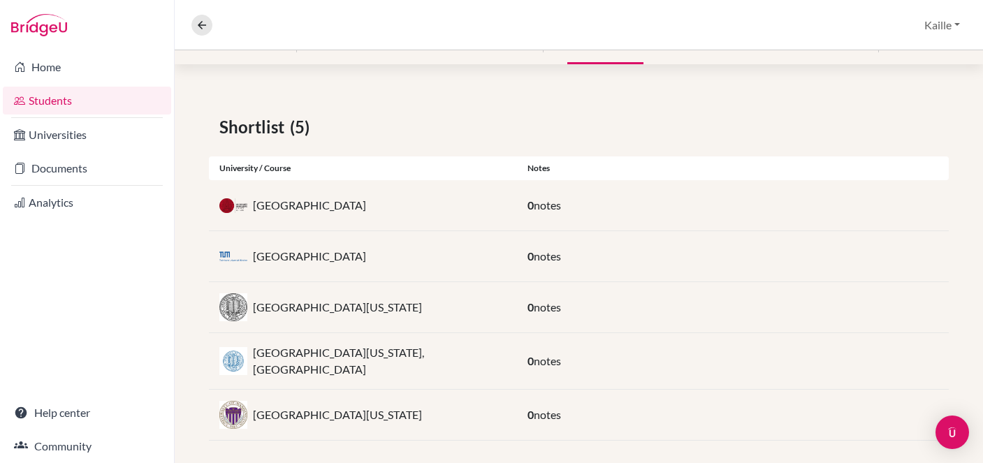
scroll to position [200, 0]
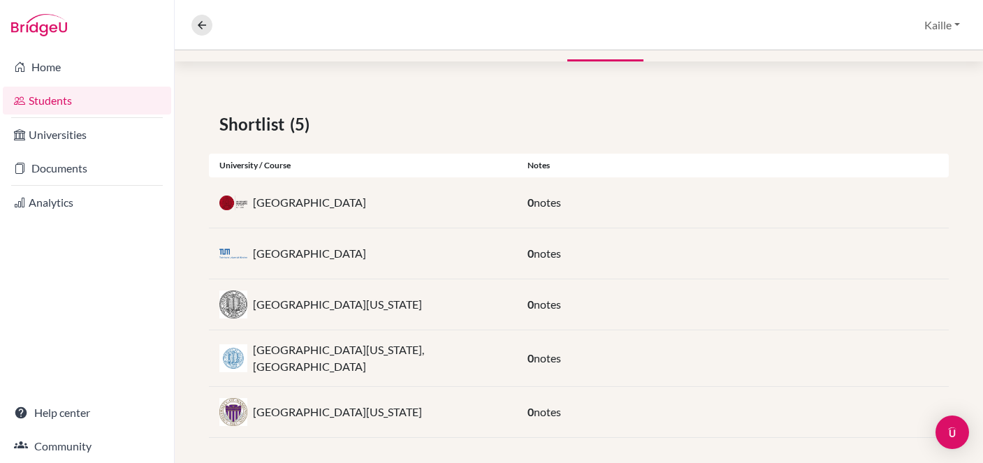
click at [331, 203] on p "Heidelberg University" at bounding box center [309, 202] width 113 height 17
click at [340, 203] on p "Heidelberg University" at bounding box center [309, 202] width 113 height 17
click at [345, 258] on p "Technical University of Munich" at bounding box center [309, 253] width 113 height 17
click at [64, 71] on link "Home" at bounding box center [87, 67] width 168 height 28
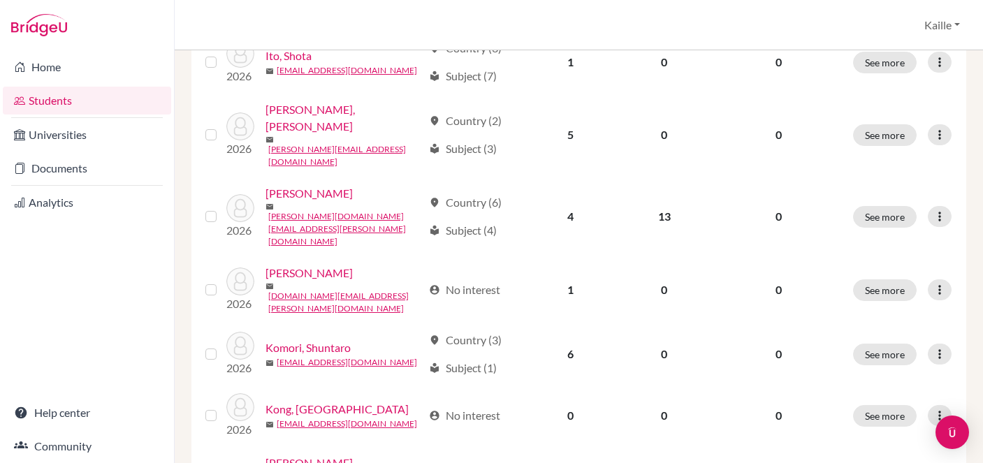
scroll to position [1157, 0]
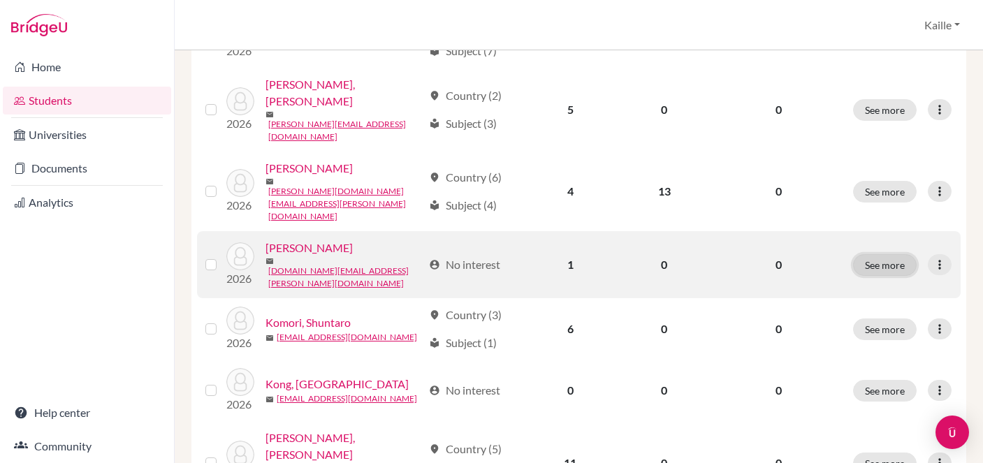
click at [874, 254] on button "See more" at bounding box center [885, 265] width 64 height 22
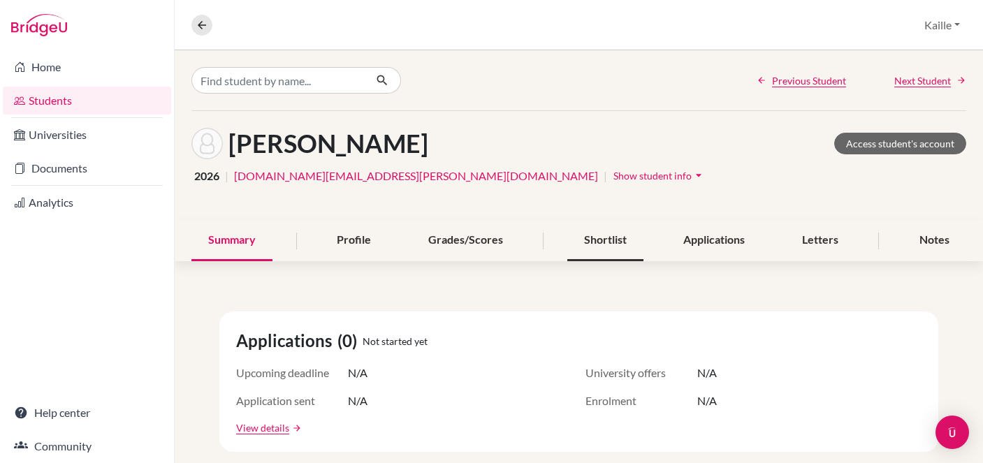
click at [610, 243] on div "Shortlist" at bounding box center [605, 240] width 76 height 41
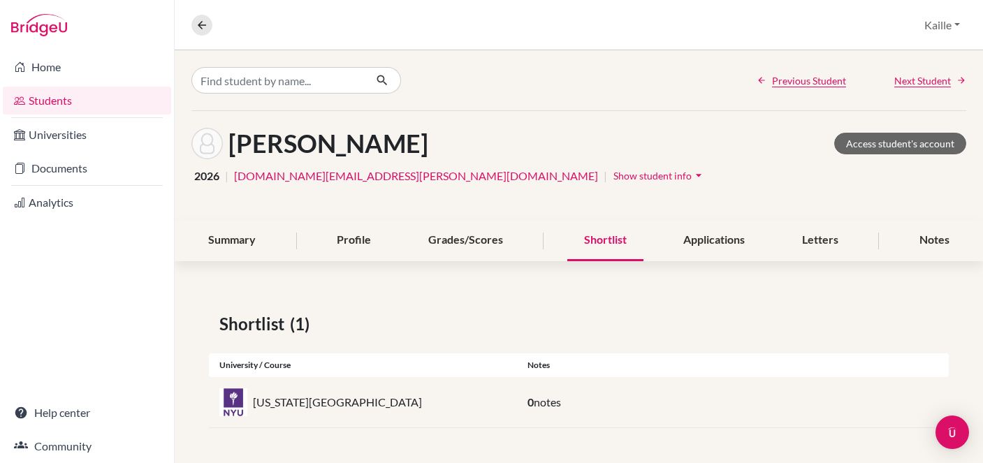
click at [108, 89] on link "Students" at bounding box center [87, 101] width 168 height 28
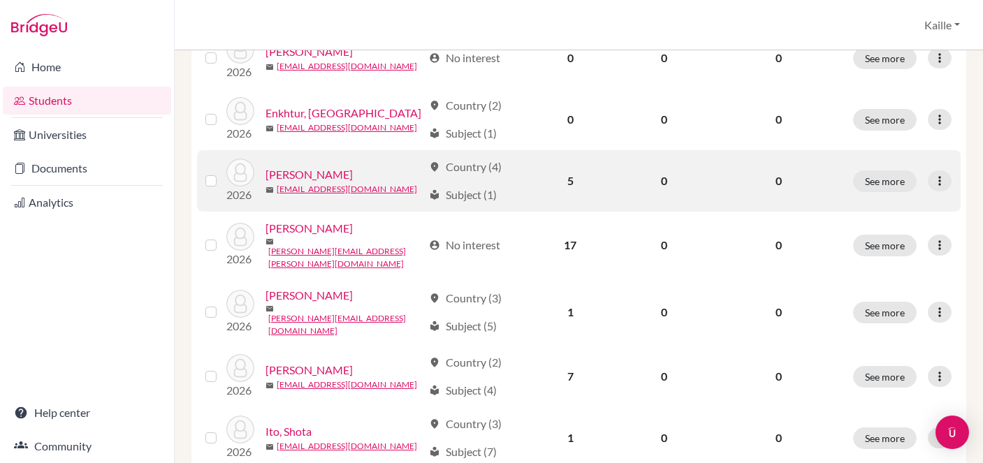
scroll to position [758, 0]
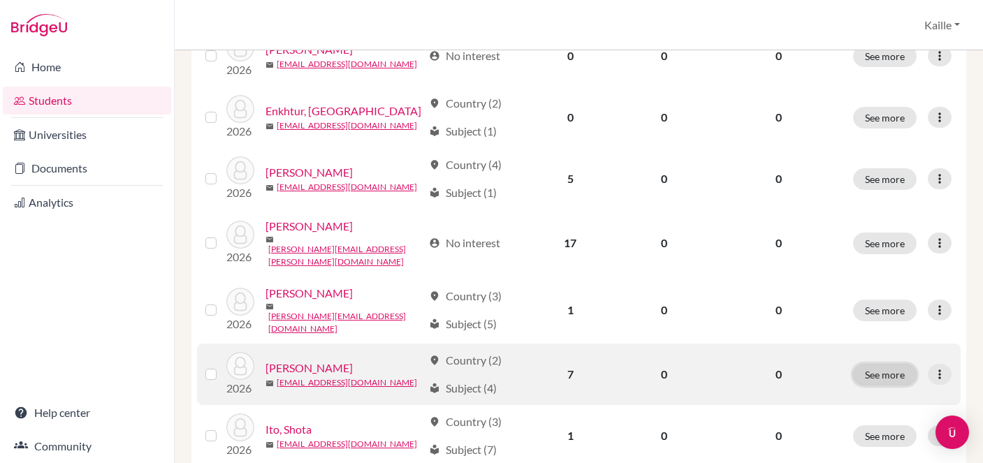
click at [892, 364] on button "See more" at bounding box center [885, 375] width 64 height 22
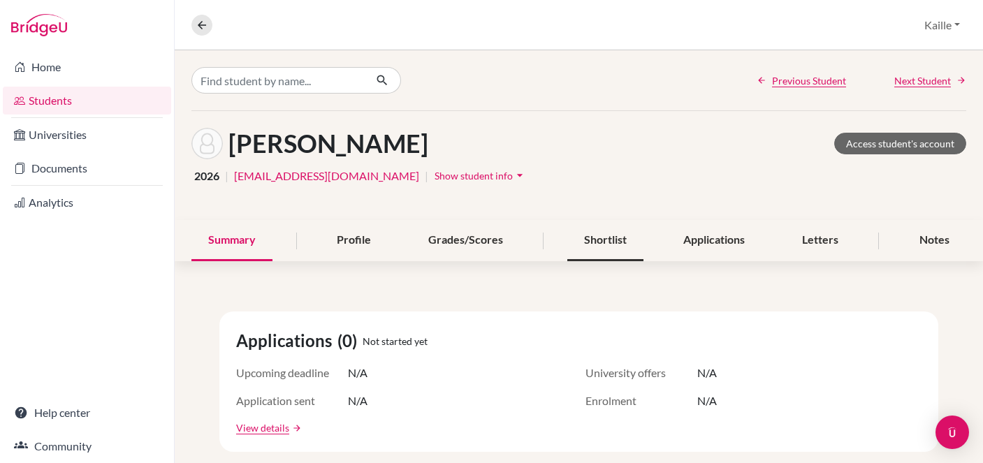
click at [608, 238] on div "Shortlist" at bounding box center [605, 240] width 76 height 41
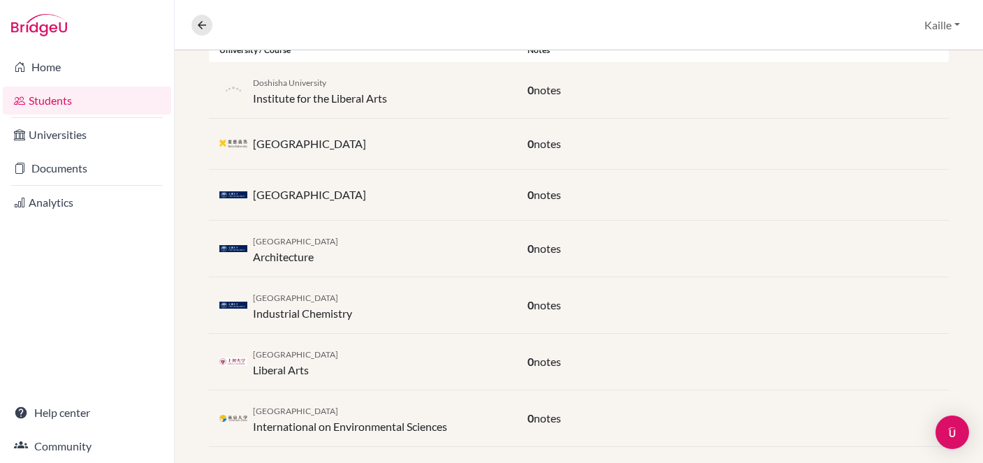
scroll to position [333, 0]
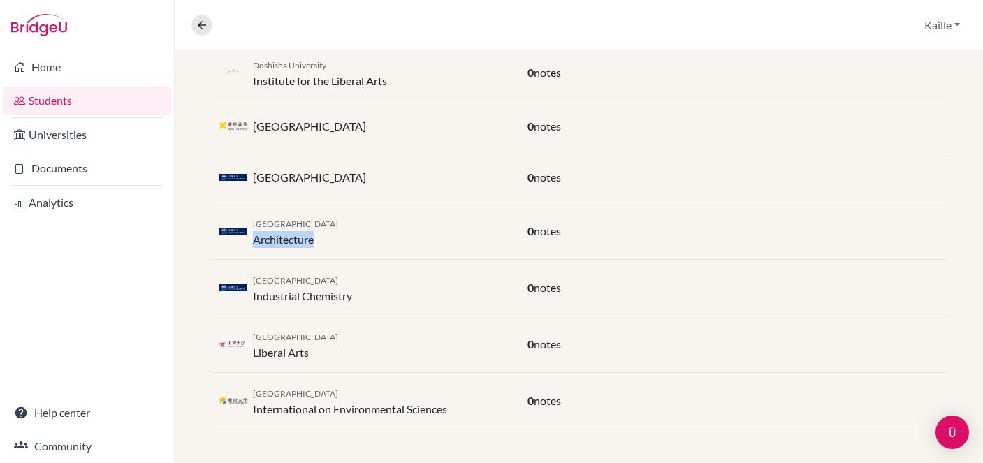
drag, startPoint x: 316, startPoint y: 240, endPoint x: 254, endPoint y: 243, distance: 61.6
click at [254, 243] on div "Kyoto University Architecture" at bounding box center [363, 232] width 308 height 34
copy div "Architecture"
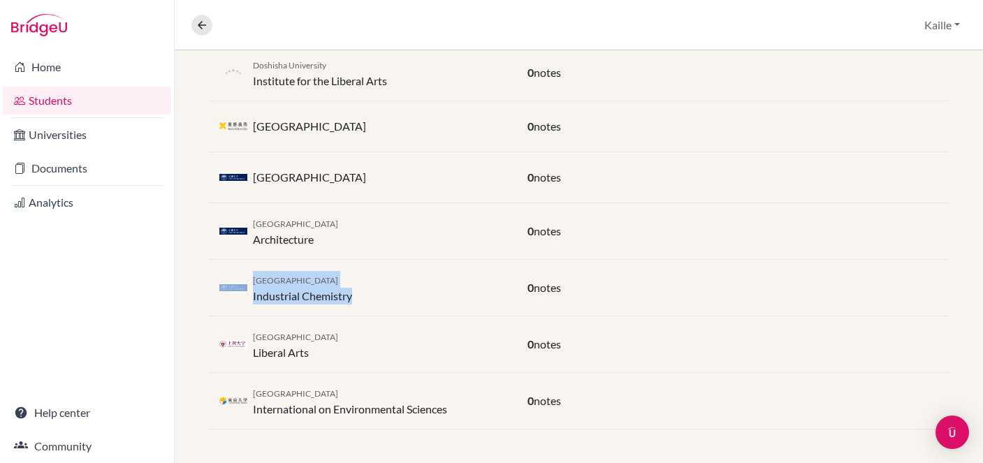
drag, startPoint x: 363, startPoint y: 294, endPoint x: 247, endPoint y: 292, distance: 116.0
click at [247, 292] on div "Kyoto University Industrial Chemistry" at bounding box center [363, 288] width 308 height 34
click at [253, 296] on div "Kyoto University Industrial Chemistry" at bounding box center [302, 288] width 99 height 34
drag, startPoint x: 253, startPoint y: 296, endPoint x: 366, endPoint y: 302, distance: 112.7
click at [366, 302] on div "Kyoto University Industrial Chemistry" at bounding box center [363, 288] width 308 height 34
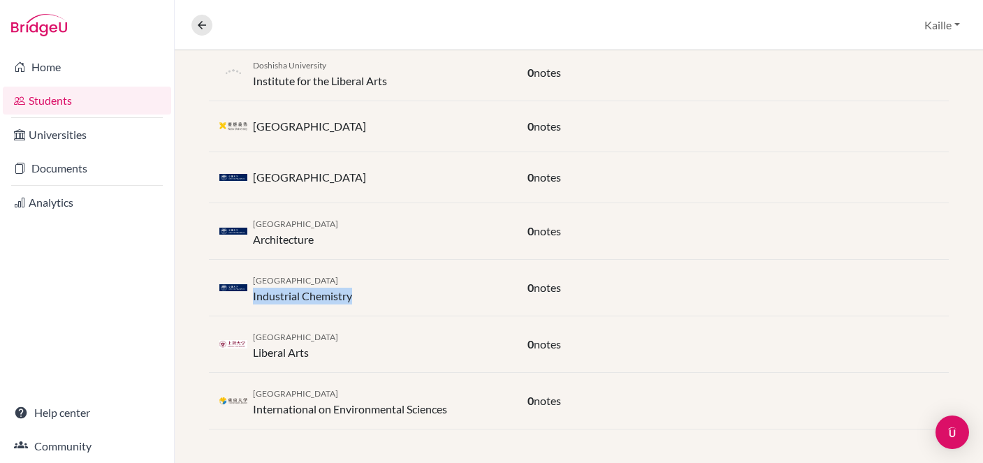
copy div "Industrial Chemistry"
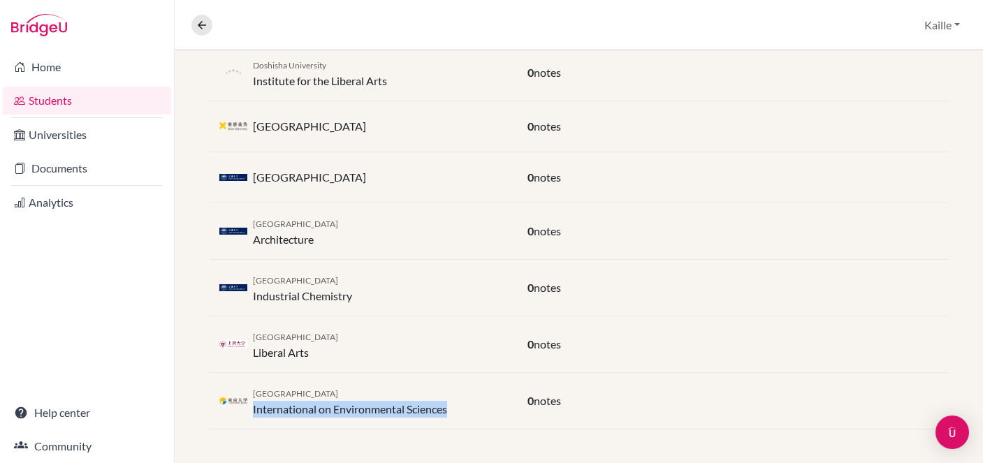
drag, startPoint x: 450, startPoint y: 410, endPoint x: 251, endPoint y: 414, distance: 199.2
click at [251, 414] on div "[GEOGRAPHIC_DATA] International on Environmental Sciences" at bounding box center [363, 401] width 308 height 34
copy div "International on Environmental Sciences"
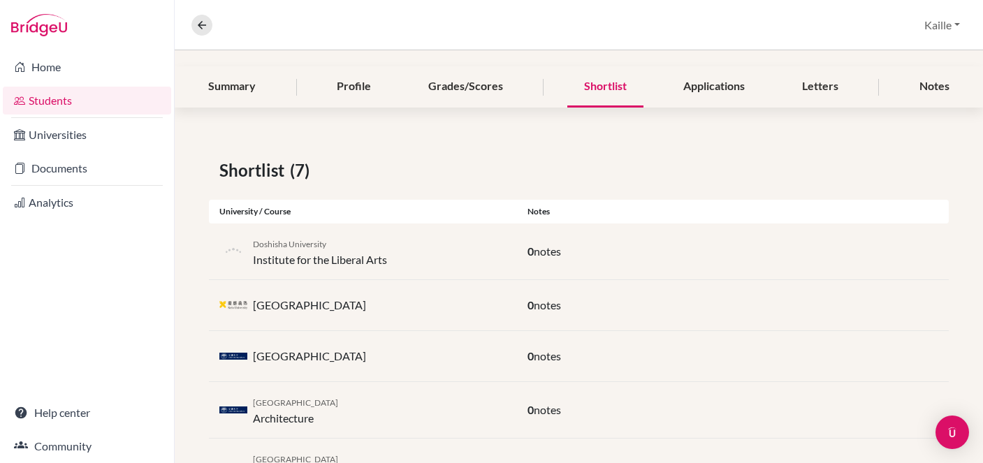
scroll to position [0, 0]
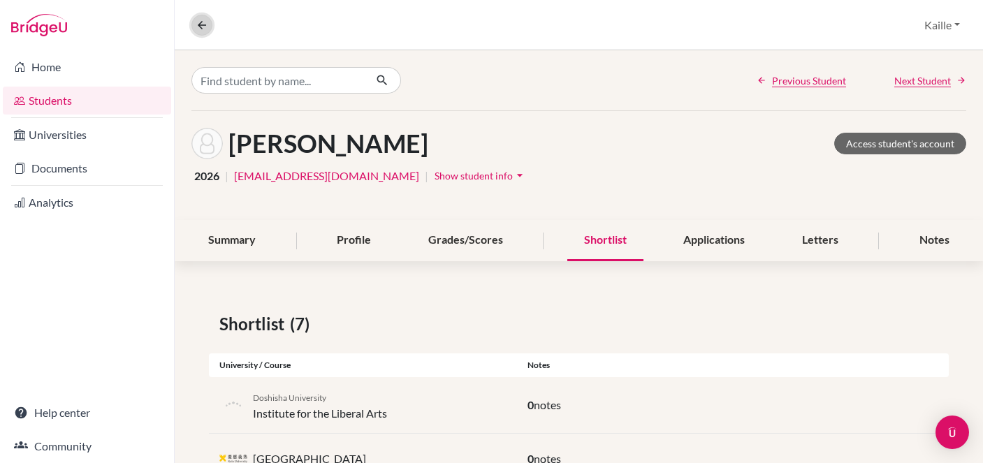
click at [205, 27] on icon at bounding box center [202, 25] width 13 height 13
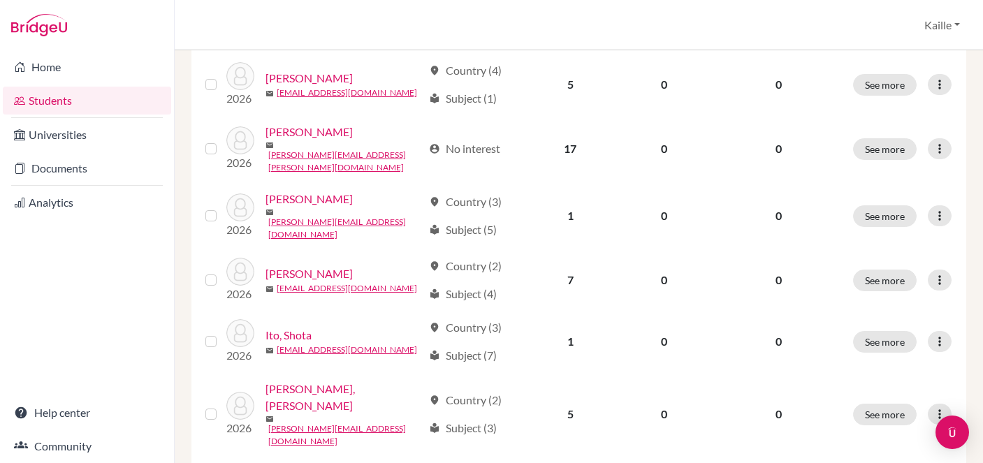
scroll to position [857, 0]
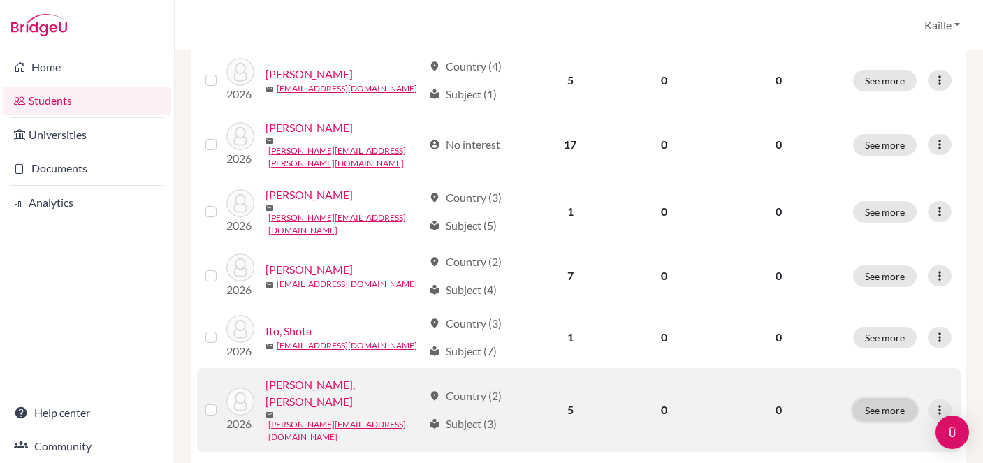
click at [869, 400] on button "See more" at bounding box center [885, 411] width 64 height 22
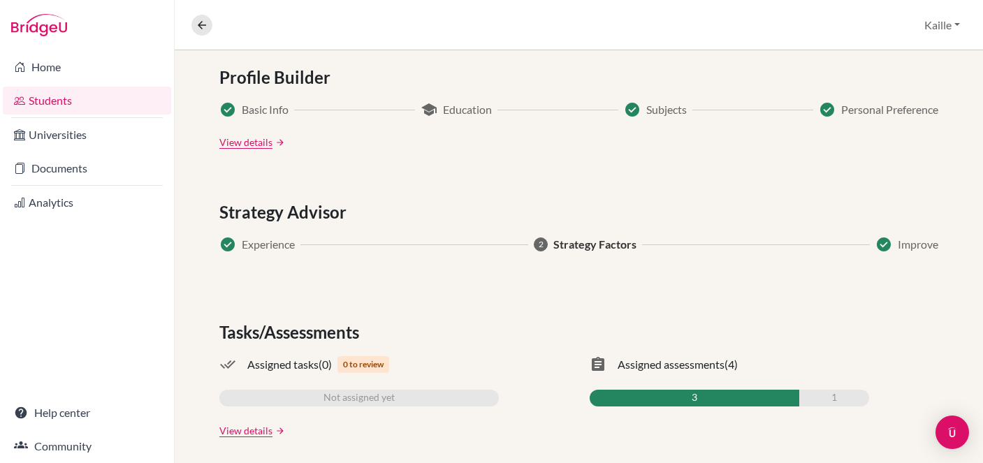
scroll to position [783, 0]
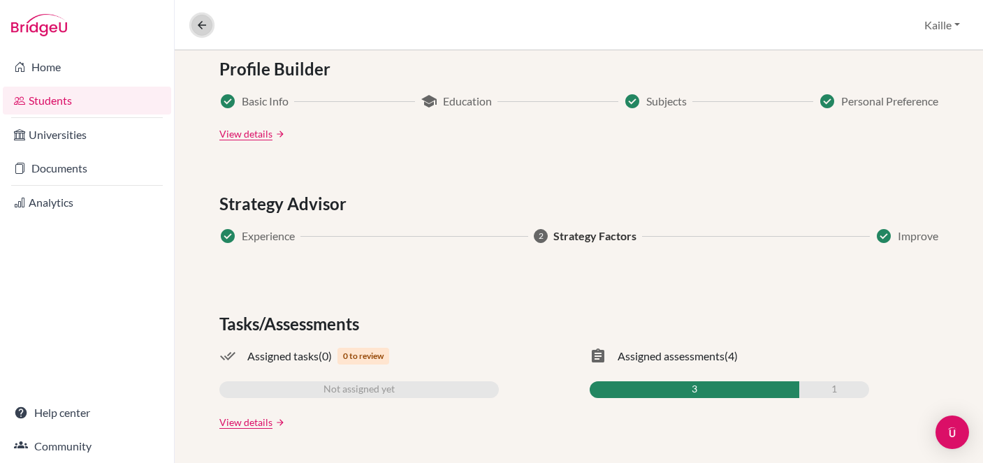
click at [203, 27] on icon at bounding box center [202, 25] width 13 height 13
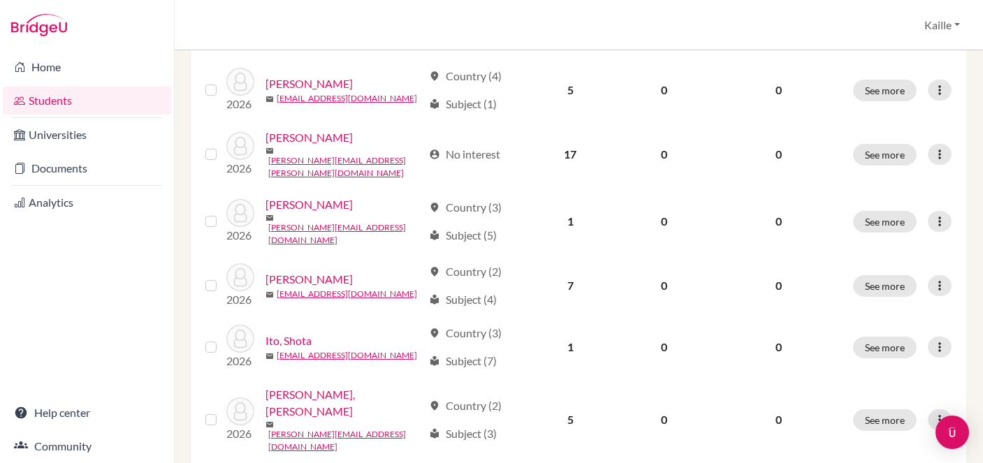
scroll to position [851, 0]
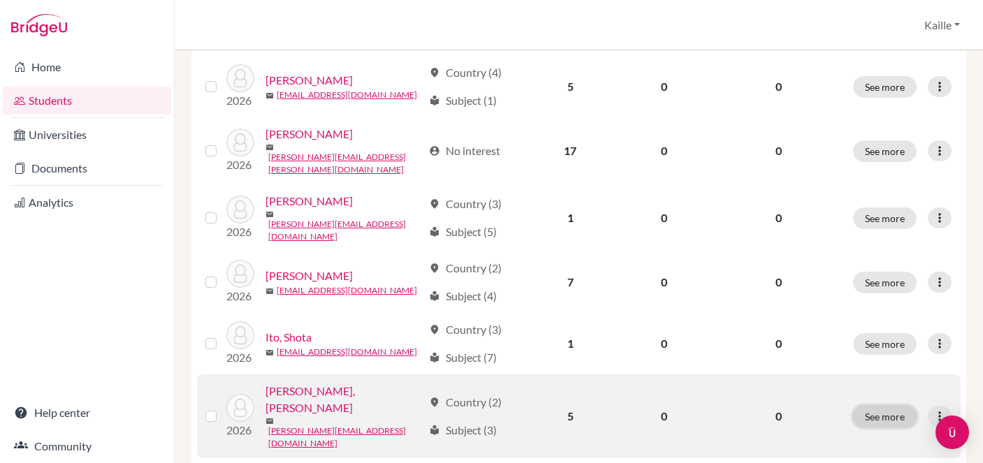
click at [888, 406] on button "See more" at bounding box center [885, 417] width 64 height 22
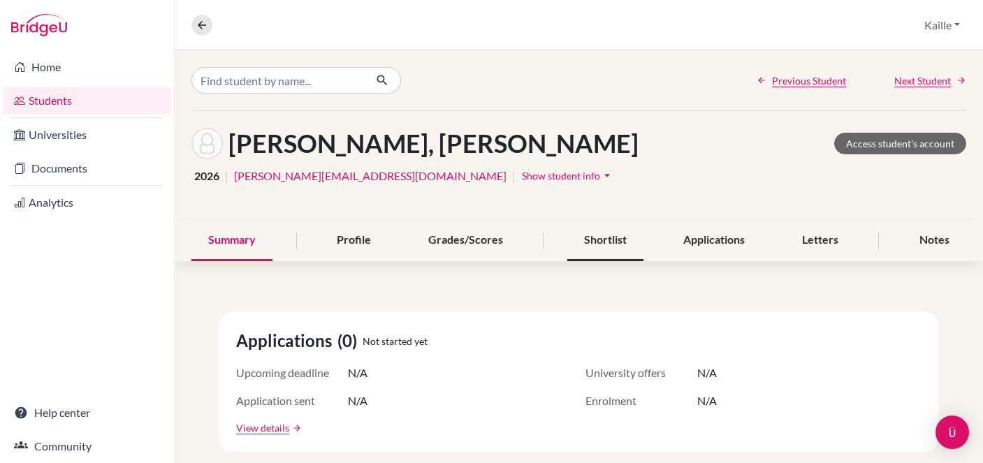
click at [603, 246] on div "Shortlist" at bounding box center [605, 240] width 76 height 41
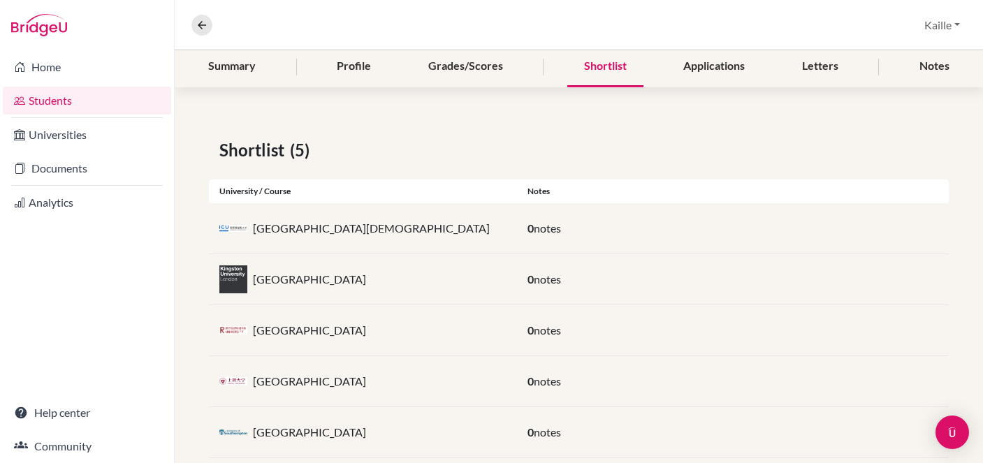
scroll to position [203, 0]
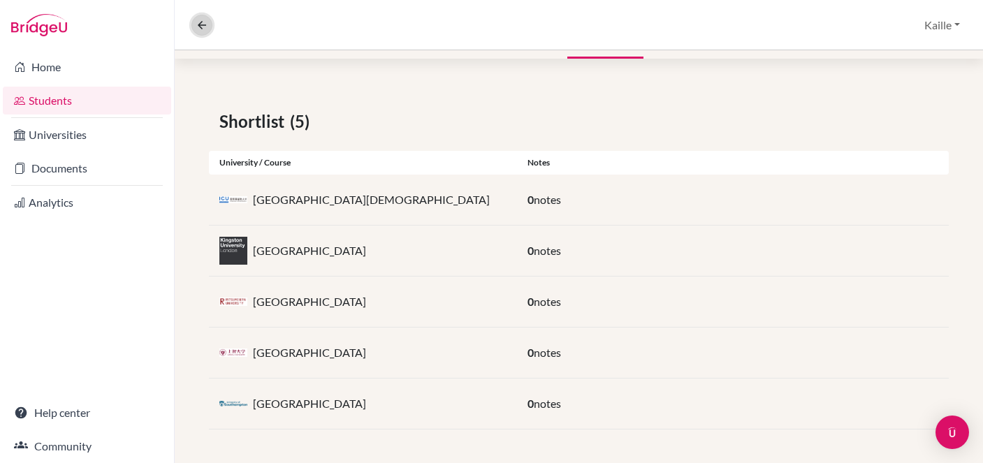
click at [199, 22] on icon at bounding box center [202, 25] width 13 height 13
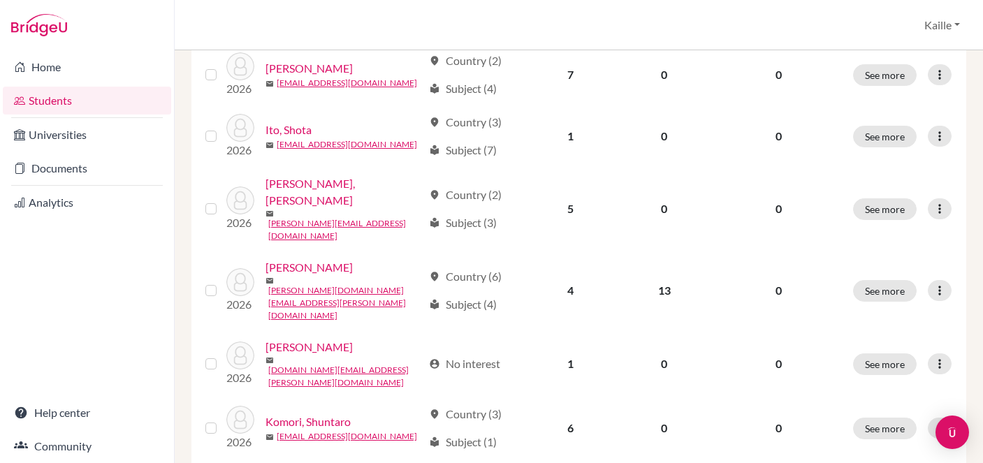
scroll to position [1062, 0]
